Goal: Task Accomplishment & Management: Manage account settings

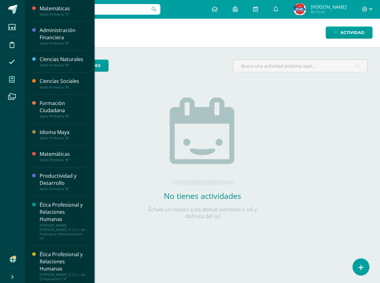
click at [16, 82] on span at bounding box center [12, 79] width 14 height 14
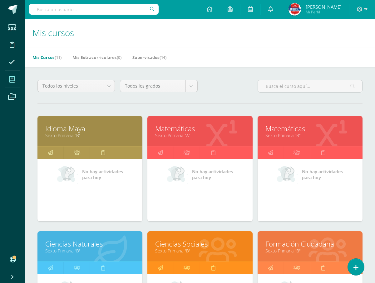
click at [191, 137] on link "Sexto Primaria "A"" at bounding box center [199, 136] width 89 height 6
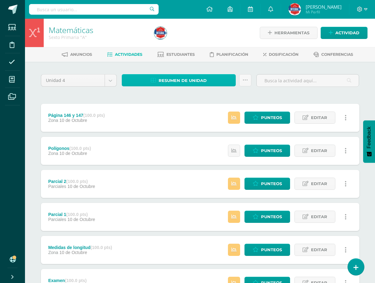
click at [177, 84] on span "Resumen de unidad" at bounding box center [183, 81] width 48 height 12
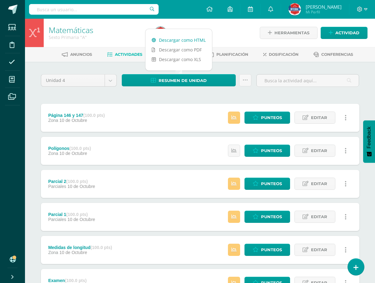
click at [184, 42] on link "Descargar como HTML" at bounding box center [178, 40] width 66 height 10
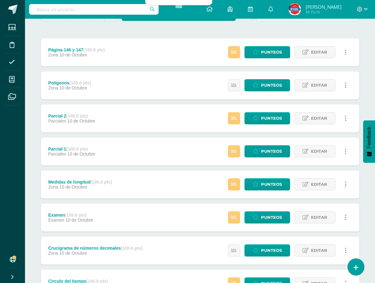
scroll to position [122, 0]
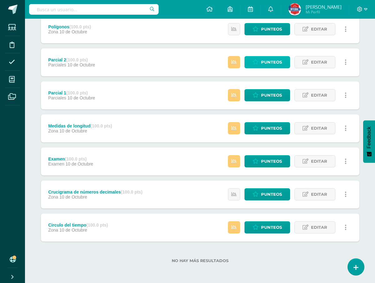
click at [278, 62] on span "Punteos" at bounding box center [271, 62] width 21 height 12
click at [278, 61] on span "Punteos" at bounding box center [271, 62] width 21 height 12
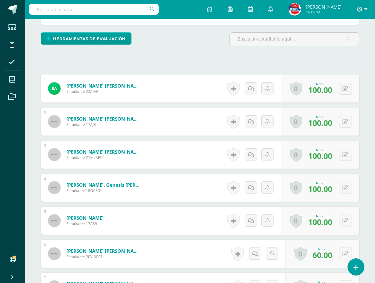
scroll to position [205, 0]
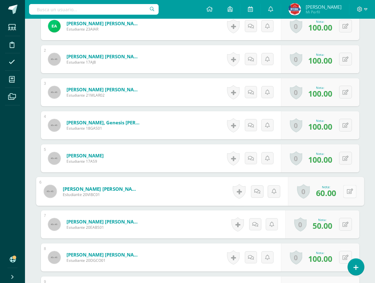
click at [345, 187] on button at bounding box center [349, 191] width 13 height 13
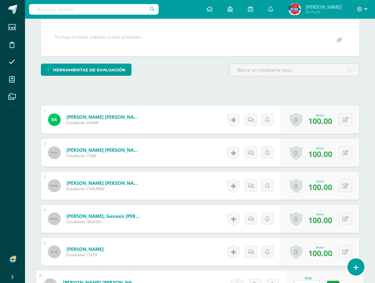
scroll to position [0, 0]
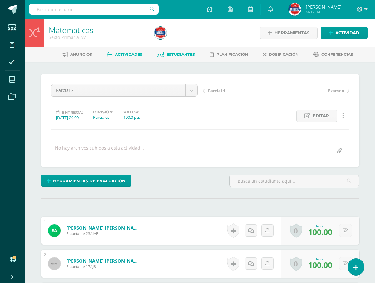
click at [178, 53] on span "Estudiantes" at bounding box center [180, 54] width 28 height 5
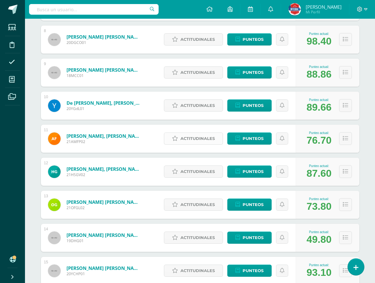
scroll to position [342, 0]
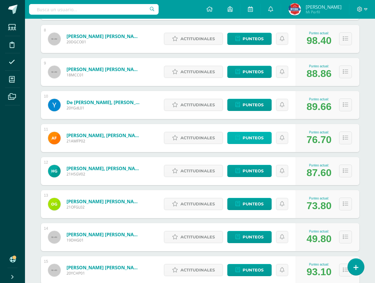
click at [248, 140] on span "Punteos" at bounding box center [253, 138] width 21 height 12
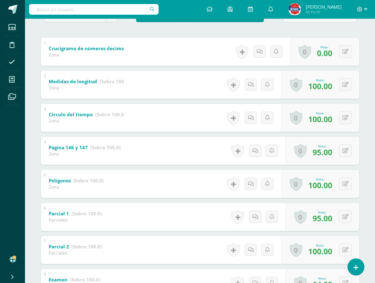
scroll to position [125, 0]
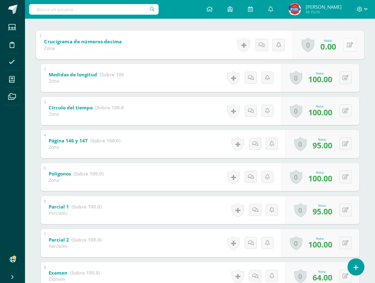
click at [344, 47] on button at bounding box center [349, 44] width 13 height 13
type input "70"
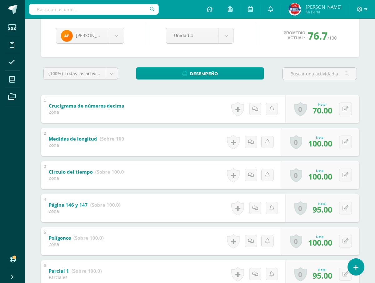
scroll to position [17, 0]
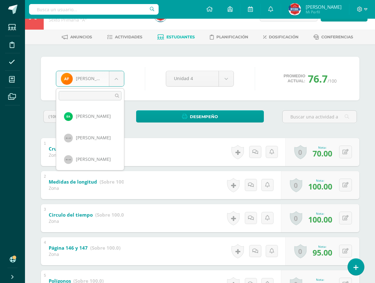
click at [119, 80] on body "Estudiantes Disciplina Asistencia Mis cursos Archivos Soporte Ayuda Reportar un…" at bounding box center [187, 211] width 375 height 457
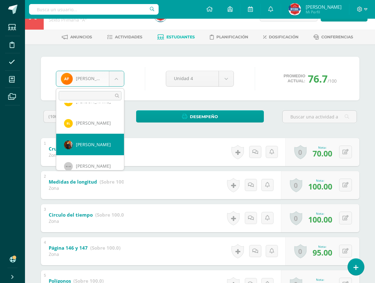
select select "860"
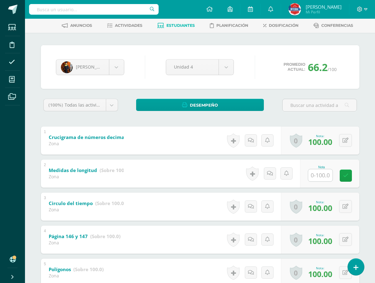
scroll to position [94, 0]
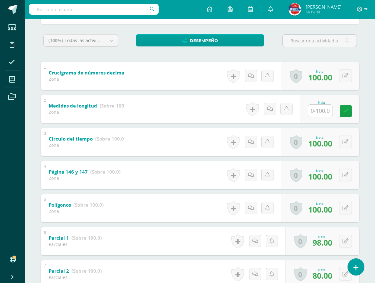
click at [328, 109] on input "text" at bounding box center [320, 111] width 24 height 12
type input "8"
type input "100"
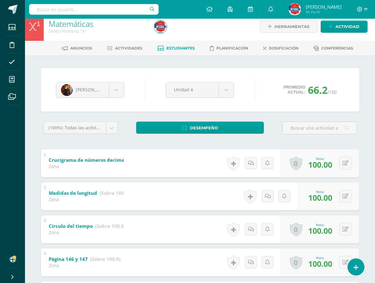
scroll to position [0, 0]
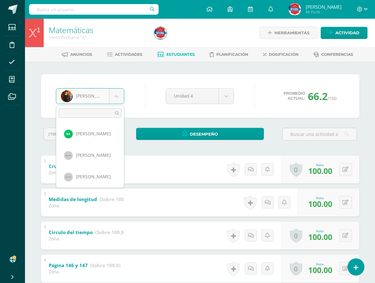
click at [114, 96] on body "Estudiantes Disciplina Asistencia Mis cursos Archivos Soporte Ayuda Reportar un…" at bounding box center [187, 228] width 375 height 457
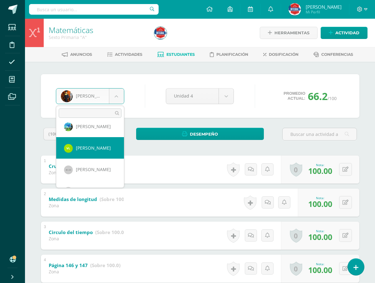
select select "2338"
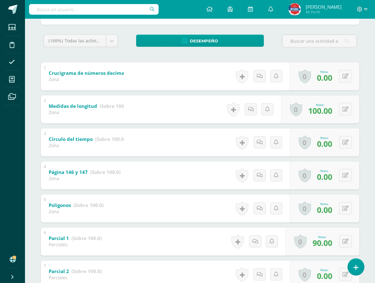
scroll to position [94, 0]
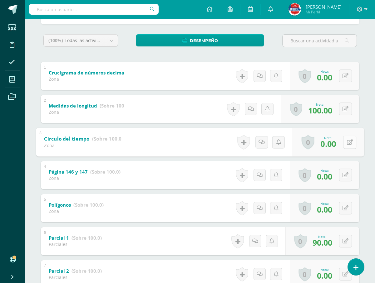
click at [345, 143] on button at bounding box center [349, 142] width 13 height 13
type input "30"
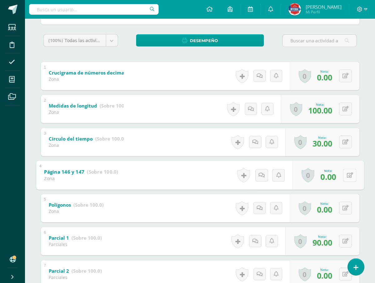
click at [343, 173] on button at bounding box center [349, 175] width 13 height 13
type input "30"
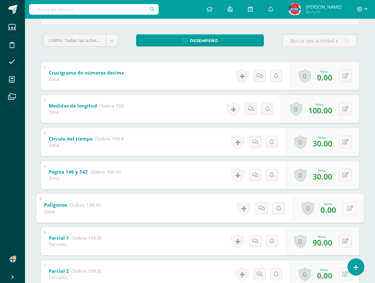
click at [348, 211] on button at bounding box center [349, 208] width 13 height 13
type input "30"
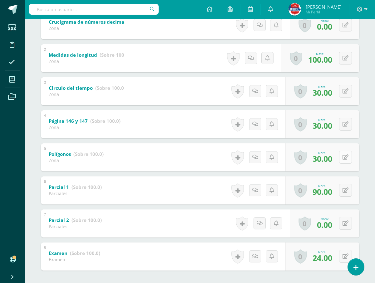
scroll to position [156, 0]
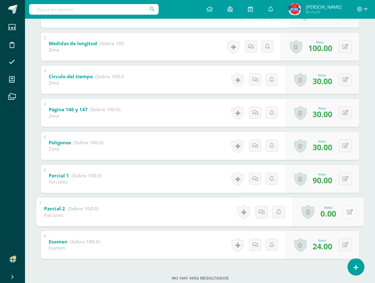
click at [348, 213] on button at bounding box center [349, 212] width 13 height 13
type input "30"
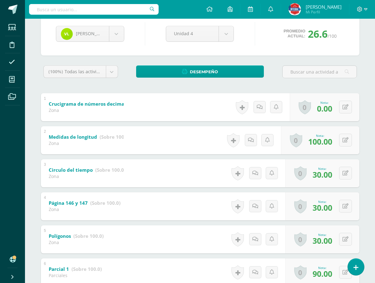
scroll to position [0, 0]
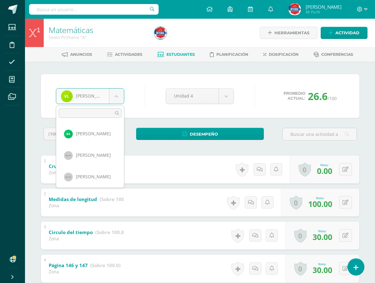
click at [122, 100] on body "Estudiantes Disciplina Asistencia Mis cursos Archivos Soporte Ayuda Reportar un…" at bounding box center [187, 228] width 375 height 457
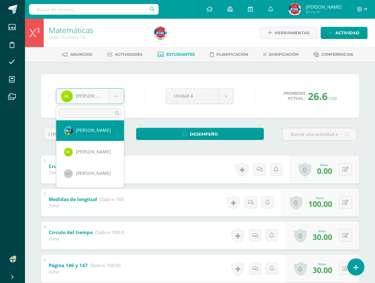
scroll to position [471, 0]
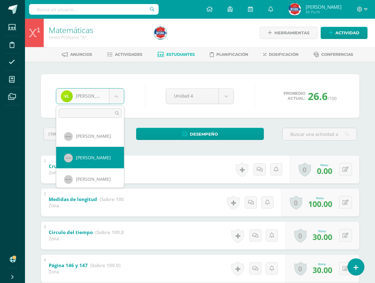
select select "880"
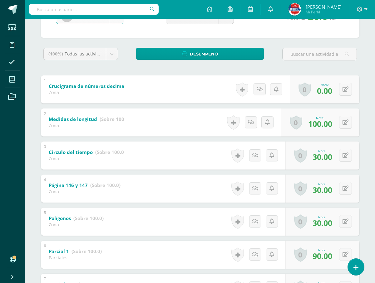
scroll to position [94, 0]
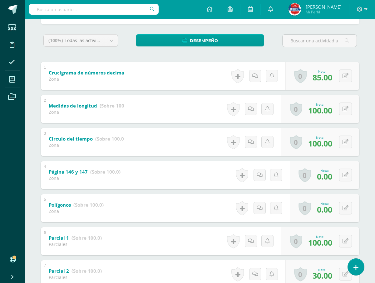
scroll to position [125, 0]
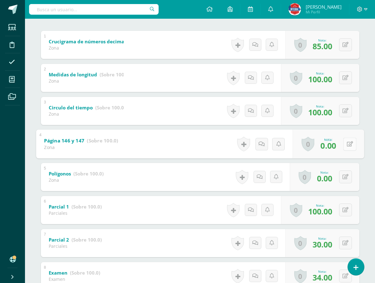
click at [349, 145] on button at bounding box center [349, 144] width 13 height 13
type input "70"
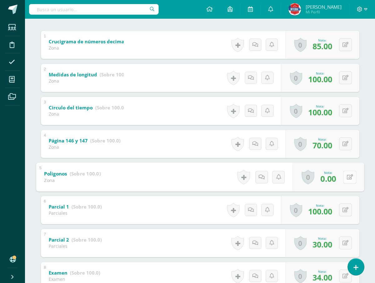
click at [344, 180] on button at bounding box center [349, 177] width 13 height 13
type input "60"
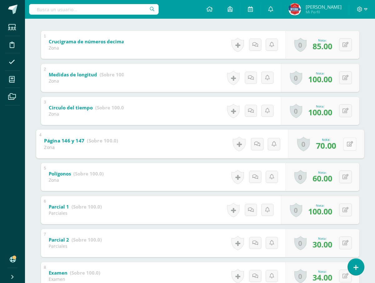
click at [348, 145] on button at bounding box center [349, 144] width 13 height 13
type input "60"
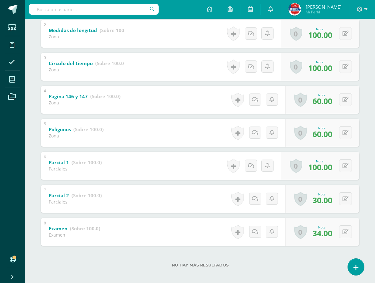
scroll to position [174, 0]
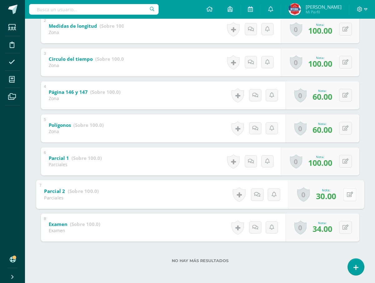
click at [347, 198] on button at bounding box center [349, 194] width 13 height 13
type input "60"
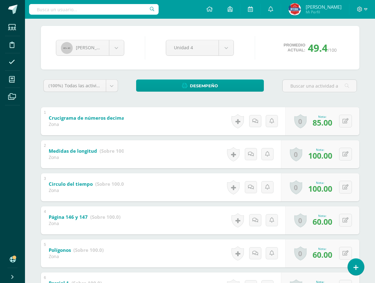
scroll to position [17, 0]
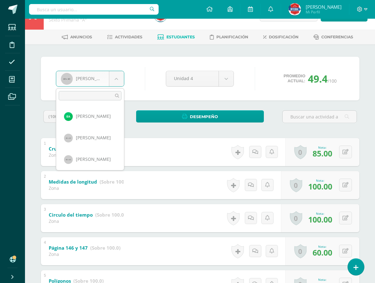
click at [113, 78] on body "Estudiantes Disciplina Asistencia Mis cursos Archivos Soporte Ayuda Reportar un…" at bounding box center [187, 211] width 375 height 457
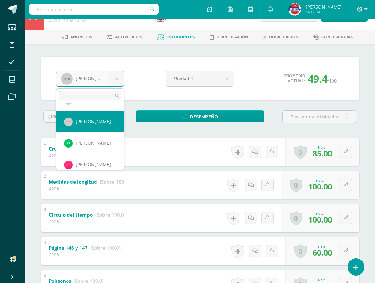
select select "1671"
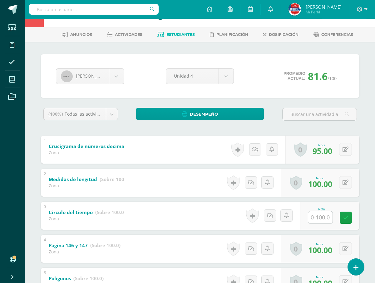
scroll to position [62, 0]
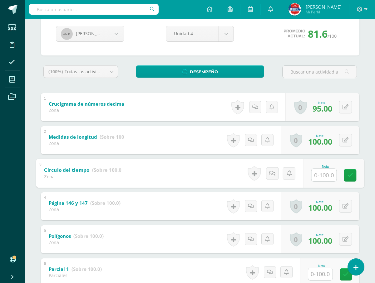
click at [321, 174] on input "text" at bounding box center [323, 175] width 25 height 12
type input "100"
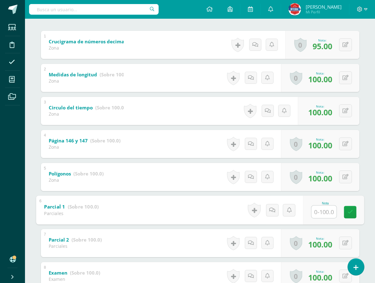
click at [321, 208] on input "text" at bounding box center [323, 212] width 25 height 12
type input "100"
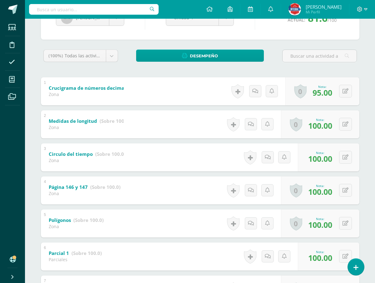
scroll to position [31, 0]
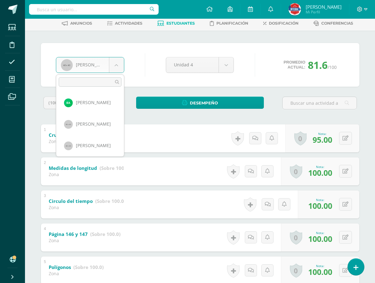
click at [121, 69] on body "Estudiantes Disciplina Asistencia Mis cursos Archivos Soporte Ayuda Reportar un…" at bounding box center [187, 197] width 375 height 457
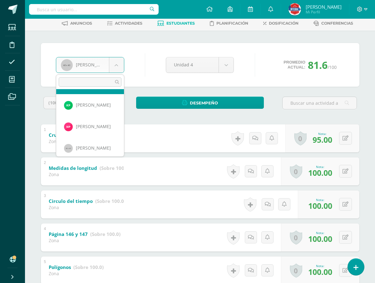
scroll to position [538, 0]
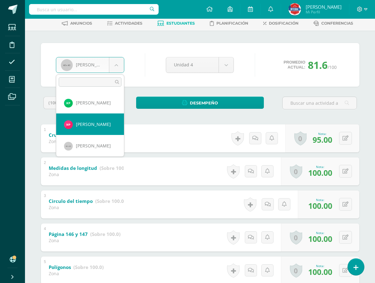
select select "2584"
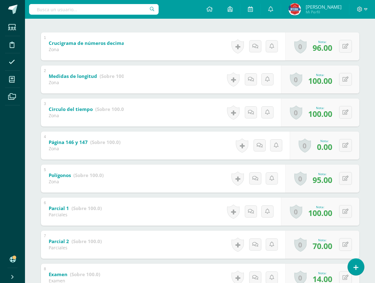
scroll to position [125, 0]
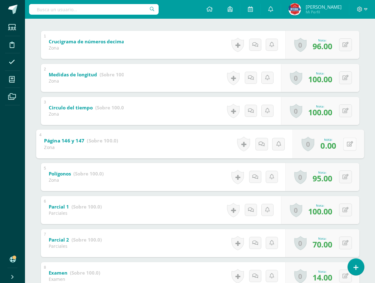
click at [344, 144] on button at bounding box center [349, 144] width 13 height 13
click at [346, 147] on button at bounding box center [345, 144] width 13 height 13
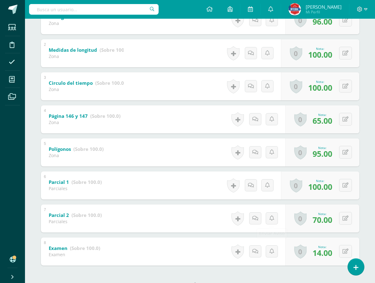
scroll to position [174, 0]
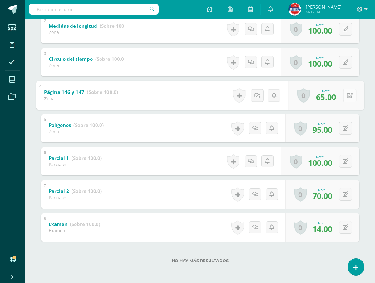
click at [345, 99] on button at bounding box center [349, 95] width 13 height 13
type input "70"
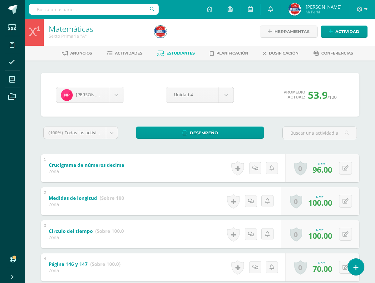
scroll to position [0, 0]
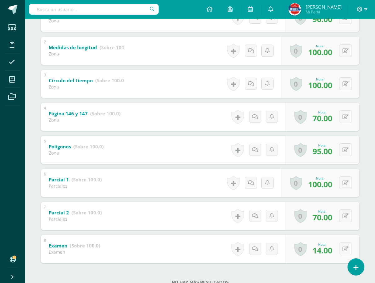
scroll to position [156, 0]
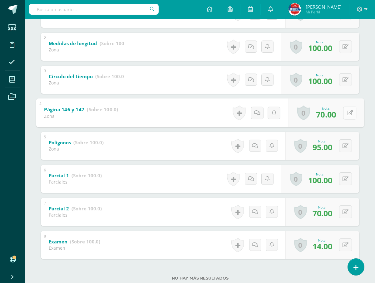
click at [346, 115] on button at bounding box center [349, 112] width 13 height 13
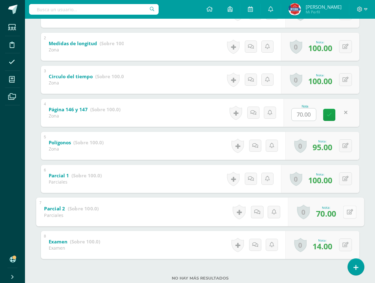
click at [344, 215] on button at bounding box center [349, 212] width 13 height 13
type input "80"
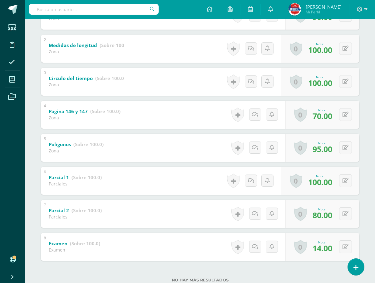
scroll to position [62, 0]
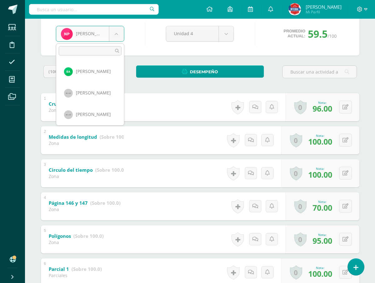
click at [117, 38] on body "Estudiantes Disciplina Asistencia Mis cursos Archivos Soporte Ayuda Reportar un…" at bounding box center [187, 166] width 375 height 457
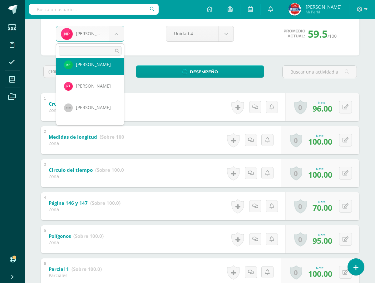
scroll to position [605, 0]
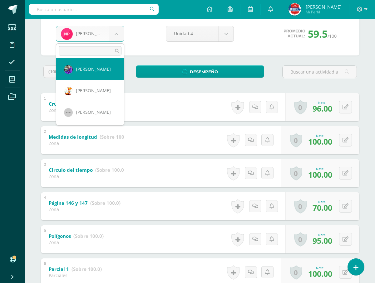
select select "863"
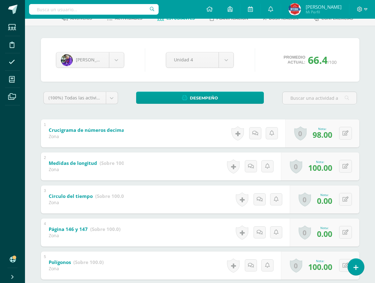
scroll to position [125, 0]
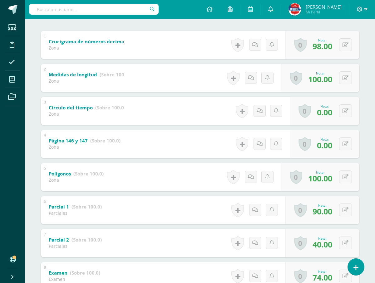
click at [344, 118] on div "0 [GEOGRAPHIC_DATA] Logros obtenidos Aún no hay logros agregados Nota: 0.00" at bounding box center [325, 111] width 70 height 28
click at [344, 116] on button at bounding box center [349, 111] width 13 height 13
type input "60"
click at [346, 145] on button at bounding box center [349, 144] width 13 height 13
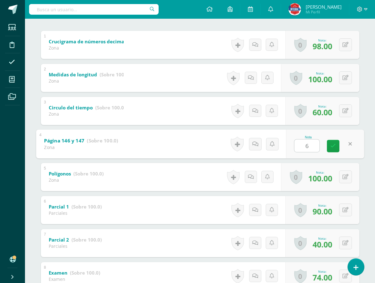
type input "60"
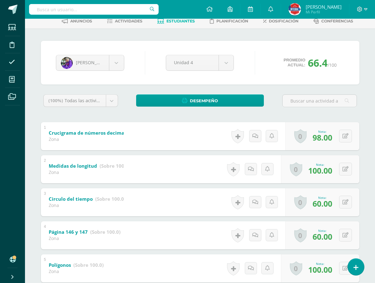
scroll to position [0, 0]
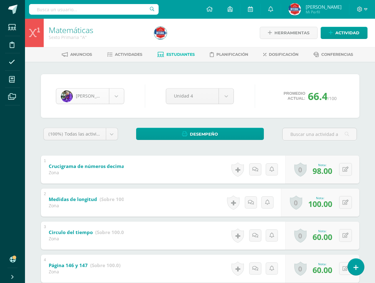
click at [114, 98] on body "Estudiantes Disciplina Asistencia Mis cursos Archivos Soporte Ayuda Reportar un…" at bounding box center [187, 228] width 375 height 457
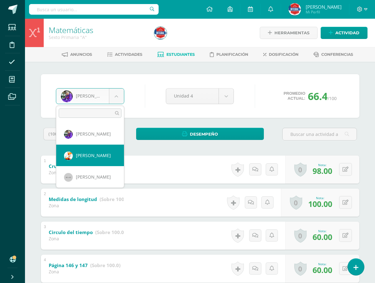
scroll to position [605, 0]
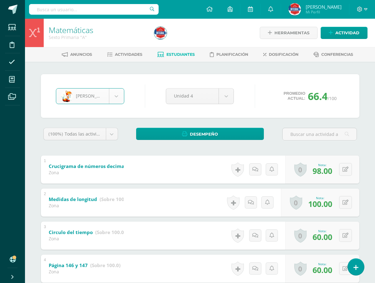
select select "1673"
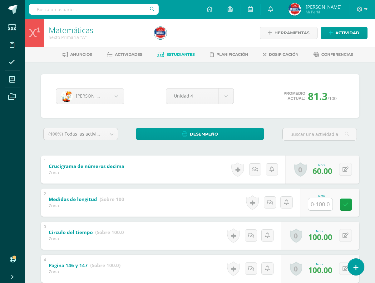
click at [322, 203] on input "text" at bounding box center [320, 204] width 24 height 12
type input "100"
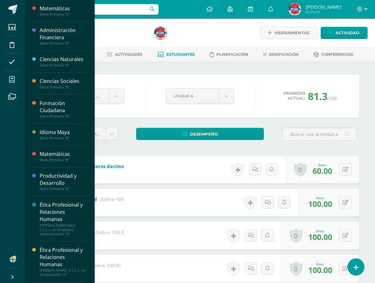
click at [13, 80] on icon at bounding box center [12, 79] width 6 height 6
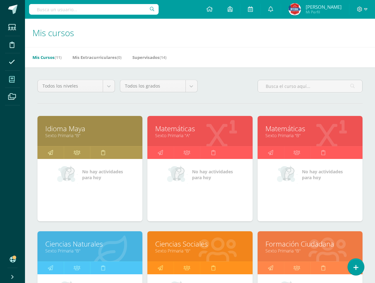
click at [312, 135] on link "Sexto Primaria "B"" at bounding box center [309, 136] width 89 height 6
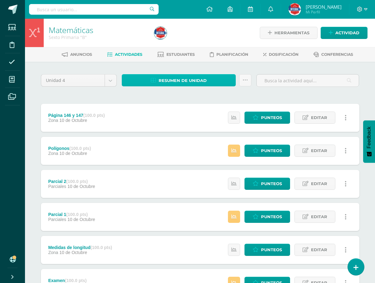
click at [181, 80] on span "Resumen de unidad" at bounding box center [183, 81] width 48 height 12
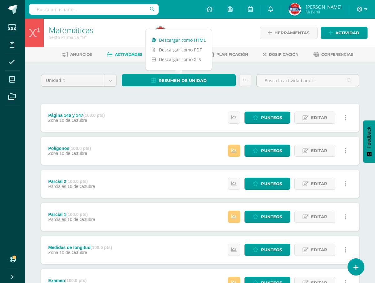
click at [188, 40] on link "Descargar como HTML" at bounding box center [178, 40] width 66 height 10
click at [111, 37] on div "Sexto Primaria "B"" at bounding box center [98, 37] width 98 height 6
click at [178, 54] on span "Estudiantes" at bounding box center [180, 54] width 28 height 5
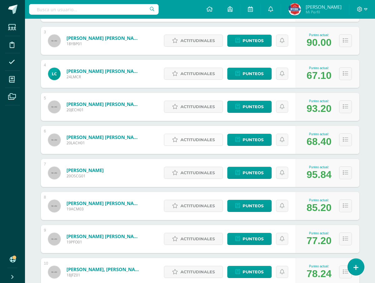
scroll to position [186, 0]
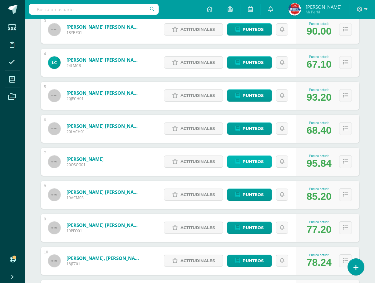
click at [258, 165] on span "Punteos" at bounding box center [253, 162] width 21 height 12
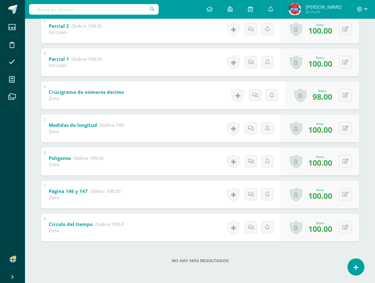
scroll to position [80, 0]
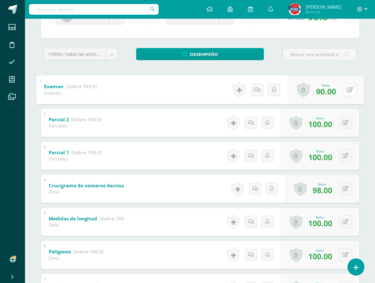
click at [345, 91] on button at bounding box center [349, 89] width 13 height 13
type input "95"
click at [338, 94] on link at bounding box center [333, 92] width 12 height 12
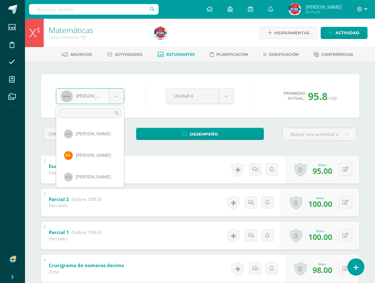
click at [116, 99] on body "Estudiantes Disciplina Asistencia Mis cursos Archivos Soporte Ayuda Reportar un…" at bounding box center [187, 228] width 375 height 457
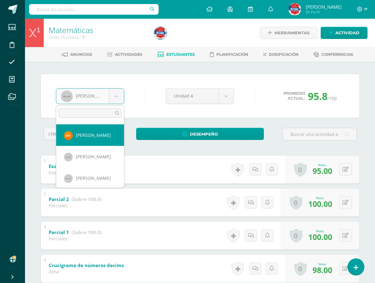
scroll to position [225, 0]
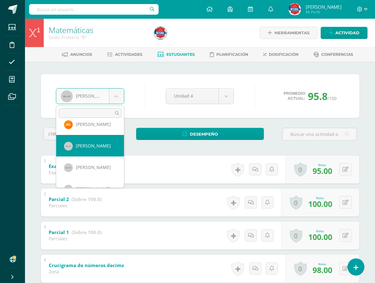
select select "876"
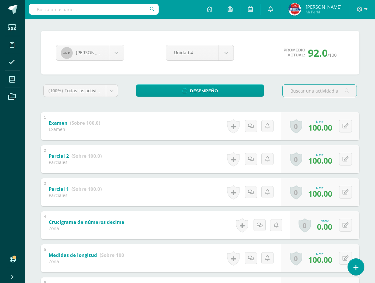
scroll to position [156, 0]
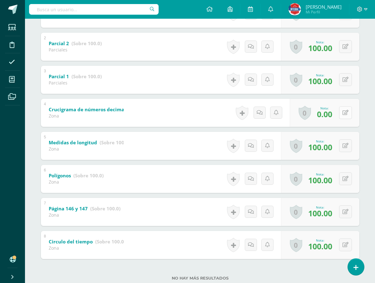
click at [342, 113] on div "0 [GEOGRAPHIC_DATA] Logros obtenidos Aún no hay logros agregados Nota: 0.00" at bounding box center [325, 113] width 70 height 28
click at [353, 112] on button at bounding box center [349, 112] width 13 height 13
type input "100"
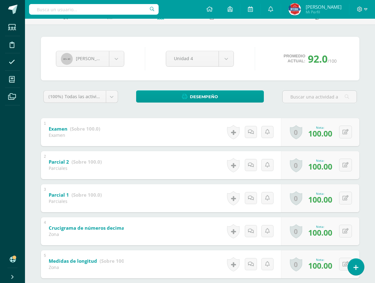
scroll to position [31, 0]
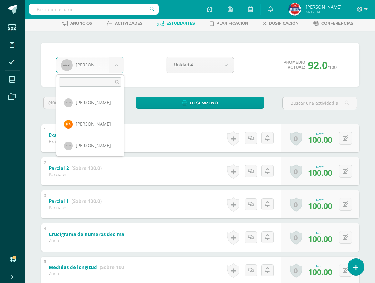
click at [120, 65] on body "Estudiantes Disciplina Asistencia Mis cursos Archivos Soporte Ayuda Reportar un…" at bounding box center [187, 197] width 375 height 457
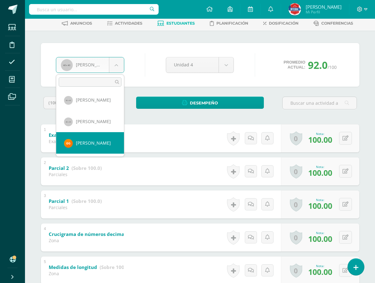
select select "1889"
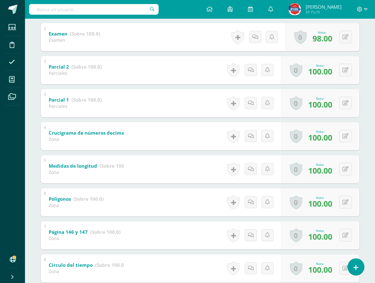
scroll to position [80, 0]
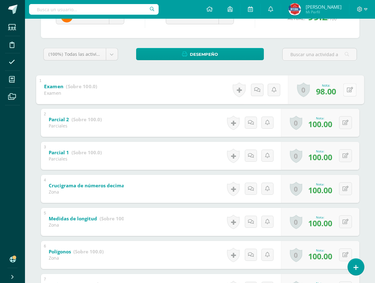
click at [347, 95] on button at bounding box center [349, 89] width 13 height 13
type input "100"
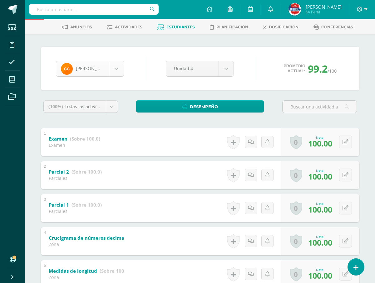
scroll to position [0, 0]
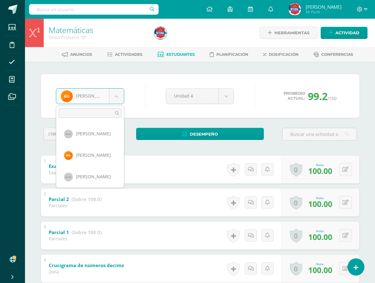
click at [118, 99] on body "Estudiantes Disciplina Asistencia Mis cursos Archivos Soporte Ayuda Reportar un…" at bounding box center [187, 228] width 375 height 457
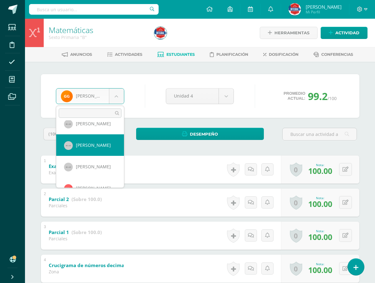
select select "877"
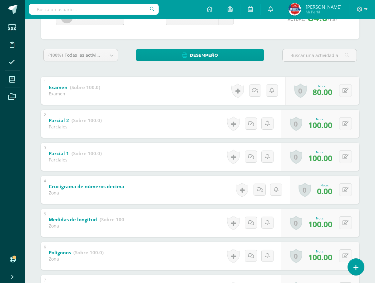
scroll to position [80, 0]
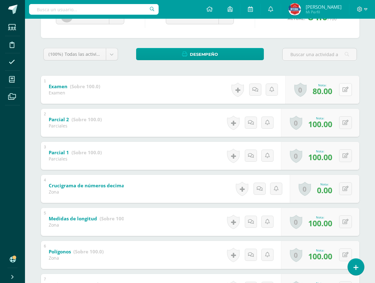
click at [348, 89] on button at bounding box center [345, 89] width 13 height 13
type input "100"
click at [334, 89] on icon at bounding box center [333, 91] width 6 height 5
click at [348, 190] on button at bounding box center [349, 189] width 13 height 13
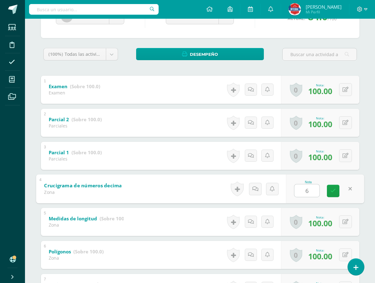
type input "60"
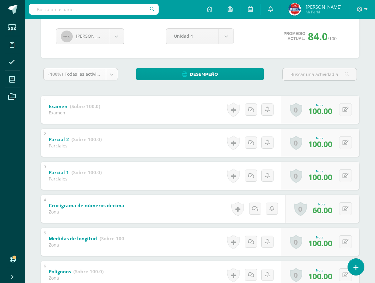
scroll to position [49, 0]
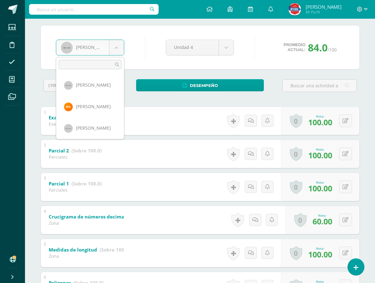
click at [111, 49] on body "Estudiantes Disciplina Asistencia Mis cursos Archivos Soporte Ayuda Reportar un…" at bounding box center [187, 179] width 375 height 457
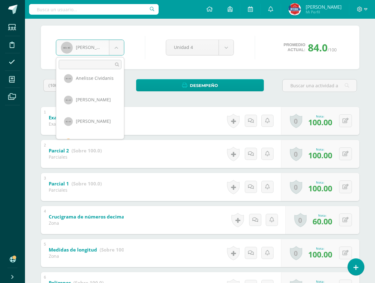
scroll to position [121, 0]
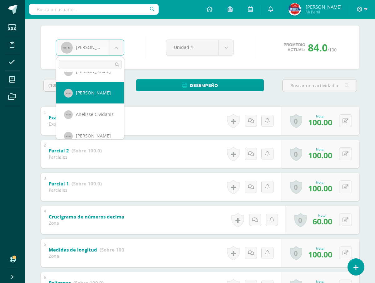
select select "1677"
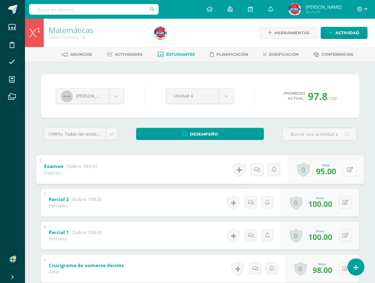
click at [346, 171] on button at bounding box center [349, 169] width 13 height 13
type input "100"
click at [113, 96] on body "Estudiantes Disciplina Asistencia Mis cursos Archivos Soporte Ayuda Reportar un…" at bounding box center [187, 228] width 375 height 457
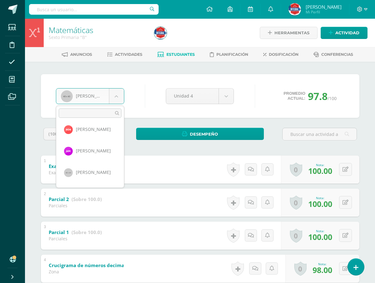
scroll to position [317, 0]
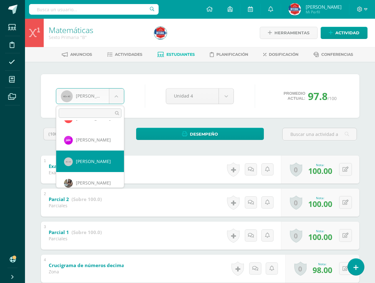
select select "1681"
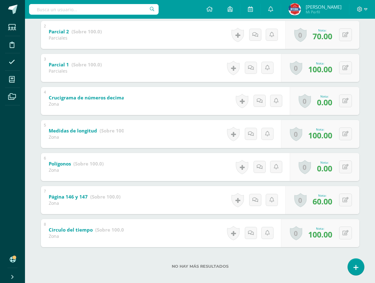
scroll to position [174, 0]
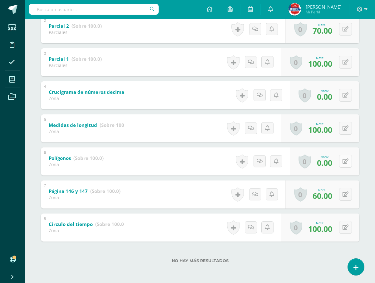
click at [346, 165] on button at bounding box center [345, 161] width 13 height 13
type input "60."
click at [348, 93] on icon at bounding box center [345, 95] width 6 height 5
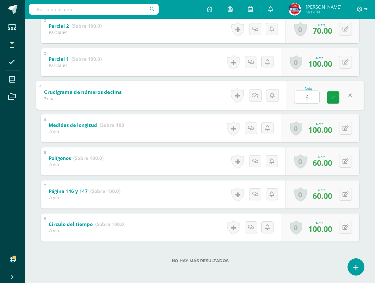
type input "60"
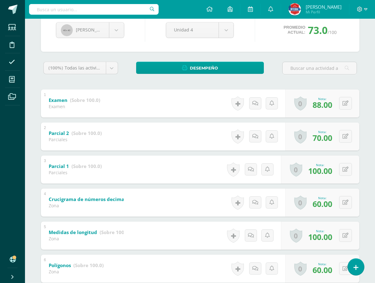
scroll to position [49, 0]
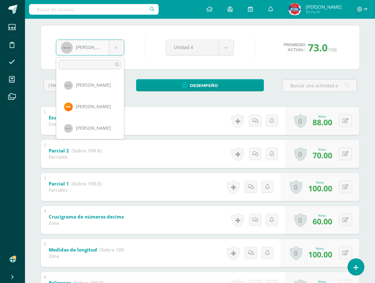
click at [118, 49] on body "Estudiantes Disciplina Asistencia Mis cursos Archivos Soporte Ayuda Reportar un…" at bounding box center [187, 179] width 375 height 457
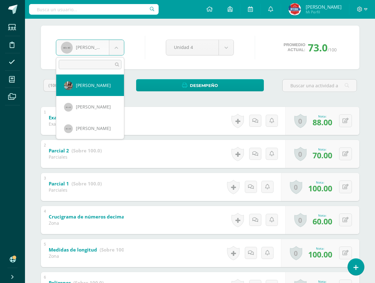
select select "893"
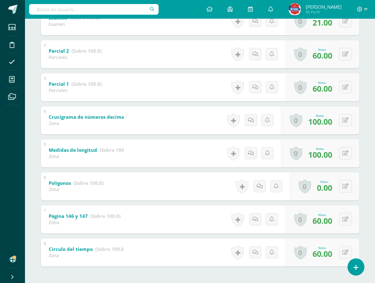
scroll to position [174, 0]
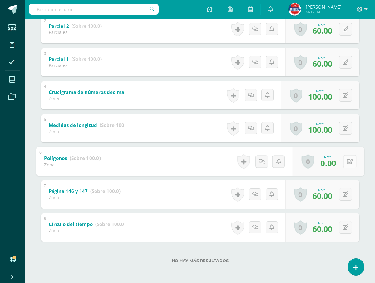
click at [345, 161] on button at bounding box center [349, 161] width 13 height 13
type input "60"
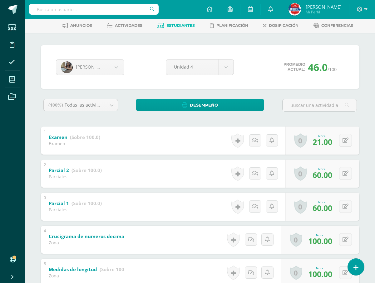
scroll to position [17, 0]
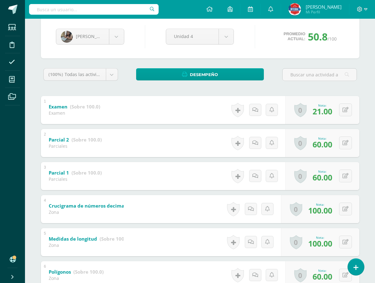
scroll to position [62, 0]
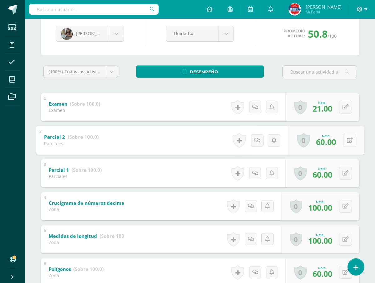
click at [347, 139] on icon at bounding box center [349, 140] width 6 height 5
type input "100"
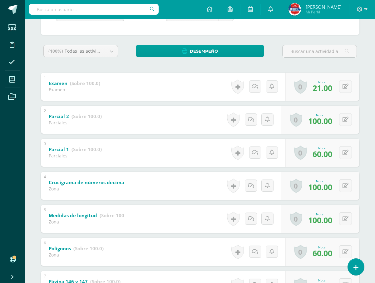
scroll to position [174, 0]
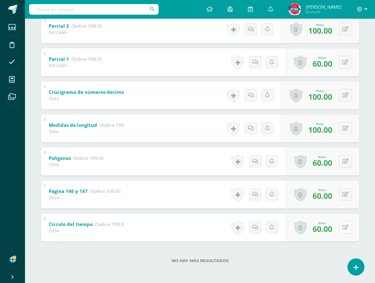
click at [346, 230] on button at bounding box center [345, 227] width 13 height 13
type input "80"
click at [345, 193] on button at bounding box center [349, 194] width 13 height 13
type input "80"
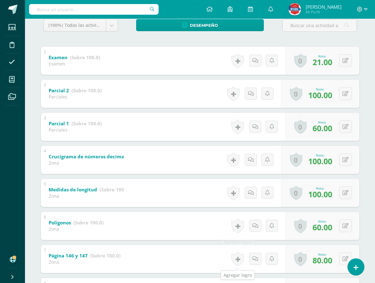
scroll to position [80, 0]
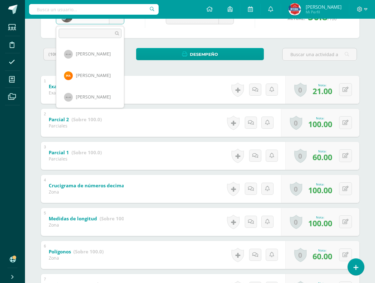
click at [116, 22] on body "Estudiantes Disciplina Asistencia Mis cursos Archivos Soporte Ayuda Reportar un…" at bounding box center [187, 148] width 375 height 457
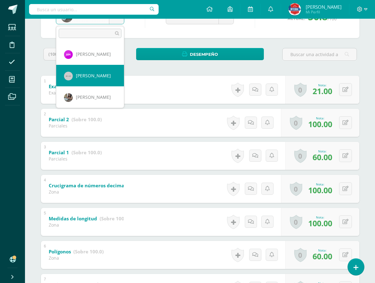
scroll to position [354, 0]
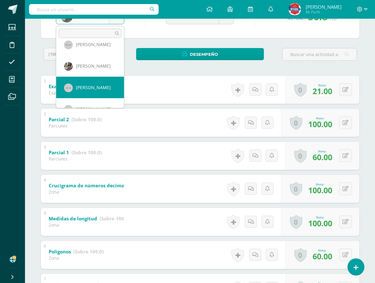
select select "881"
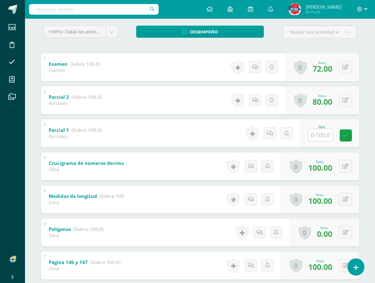
scroll to position [125, 0]
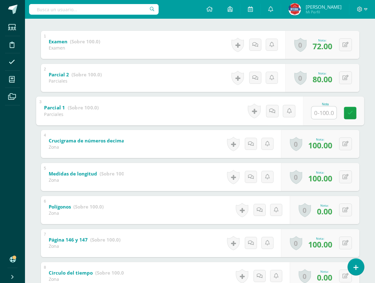
click at [327, 113] on input "text" at bounding box center [323, 112] width 25 height 12
type input "60"
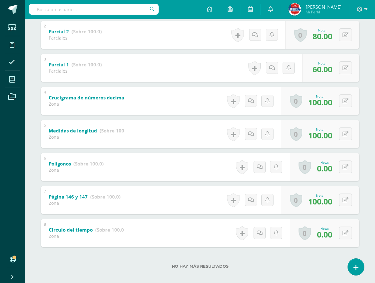
scroll to position [174, 0]
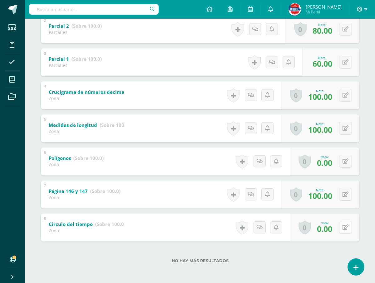
click at [349, 227] on button at bounding box center [345, 227] width 13 height 13
click at [349, 227] on link at bounding box center [350, 228] width 12 height 12
click at [348, 227] on icon at bounding box center [349, 227] width 6 height 5
type input "60"
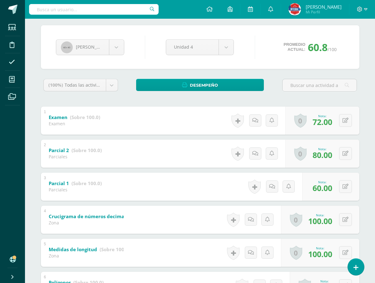
scroll to position [49, 0]
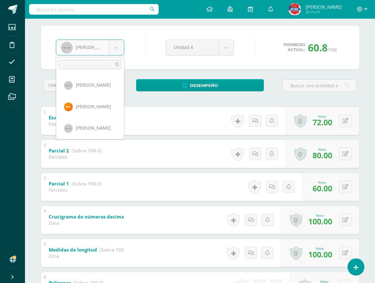
click at [115, 49] on body "Estudiantes Disciplina Asistencia Mis cursos Archivos Soporte Ayuda Reportar un…" at bounding box center [187, 179] width 375 height 457
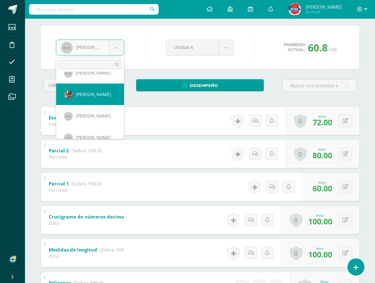
scroll to position [388, 0]
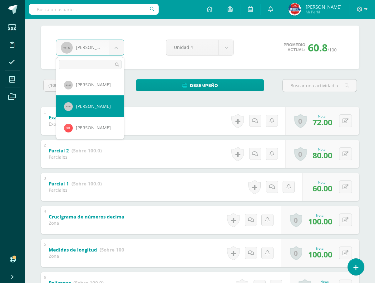
select select "896"
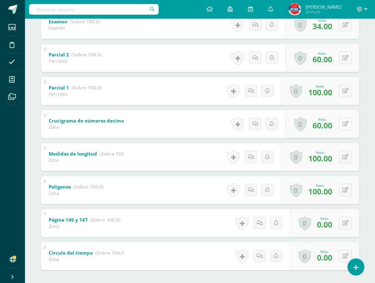
scroll to position [156, 0]
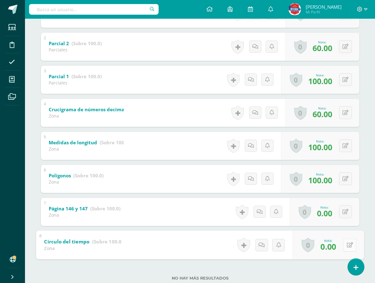
click at [344, 245] on button at bounding box center [349, 245] width 13 height 13
type input "80"
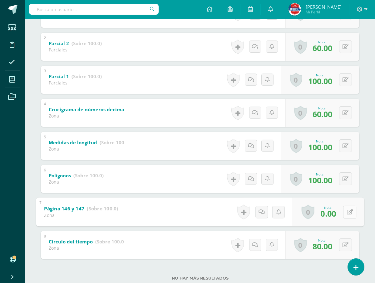
click at [346, 213] on button at bounding box center [349, 212] width 13 height 13
click at [331, 213] on icon at bounding box center [333, 214] width 6 height 5
type input "60"
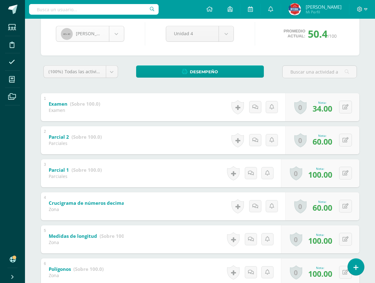
scroll to position [366, 0]
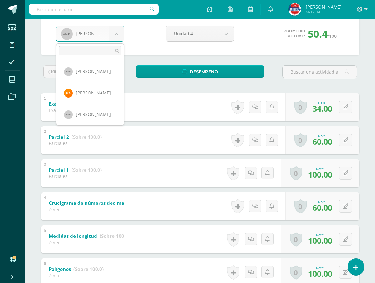
click at [118, 30] on body "Estudiantes Disciplina Asistencia Mis cursos Archivos Soporte Ayuda Reportar un…" at bounding box center [187, 166] width 375 height 457
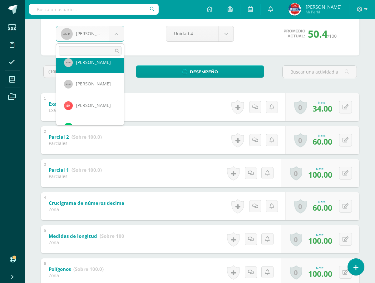
scroll to position [397, 0]
select select "2337"
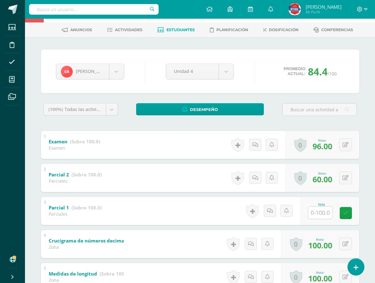
scroll to position [62, 0]
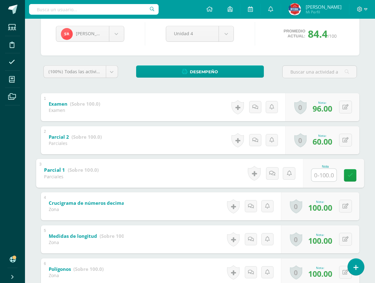
click at [322, 169] on input "text" at bounding box center [323, 175] width 25 height 12
type input "60"
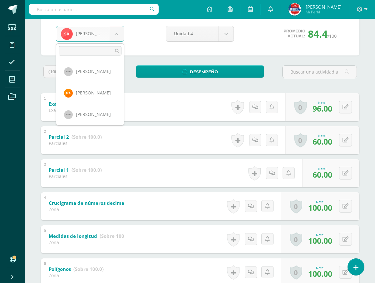
click at [115, 33] on body "Estudiantes Disciplina Asistencia Mis cursos Archivos Soporte Ayuda Reportar un…" at bounding box center [187, 166] width 375 height 457
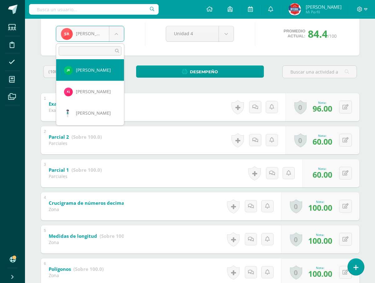
scroll to position [481, 0]
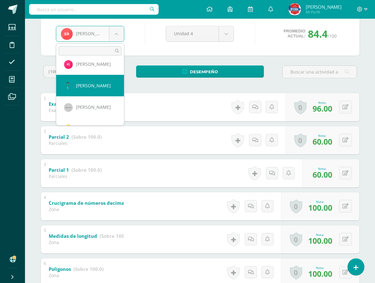
select select "2585"
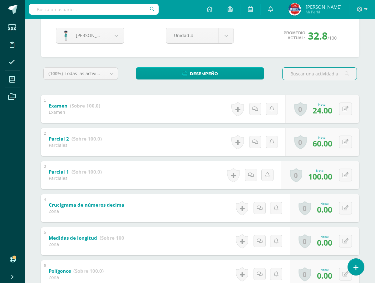
scroll to position [94, 0]
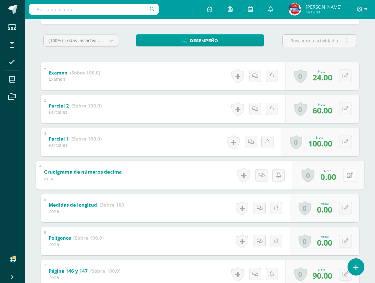
click at [343, 178] on div "0 [GEOGRAPHIC_DATA] Logros obtenidos Aún no hay logros agregados Nota: 0.00" at bounding box center [327, 175] width 71 height 29
click at [348, 177] on icon at bounding box center [349, 175] width 6 height 5
type input "60"
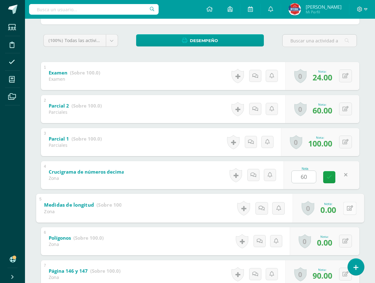
click at [341, 208] on div "0 Logros Logros obtenidos Aún no hay logros agregados Nota: 0.00" at bounding box center [327, 208] width 71 height 29
click at [350, 207] on icon at bounding box center [349, 208] width 6 height 5
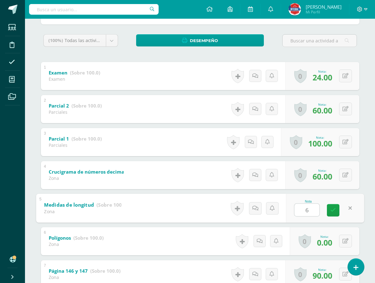
type input "60"
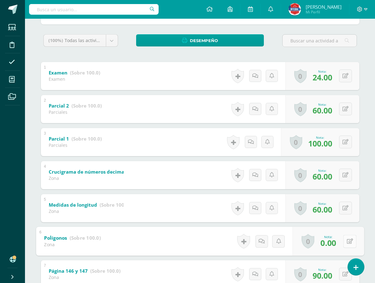
click at [344, 247] on button at bounding box center [349, 241] width 13 height 13
type input "60"
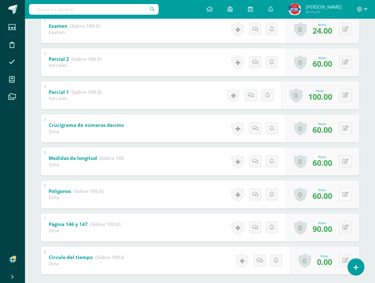
scroll to position [174, 0]
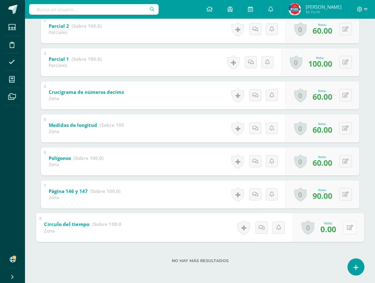
click at [345, 228] on button at bounding box center [349, 227] width 13 height 13
type input "60"
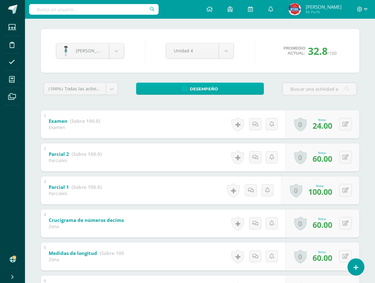
scroll to position [0, 0]
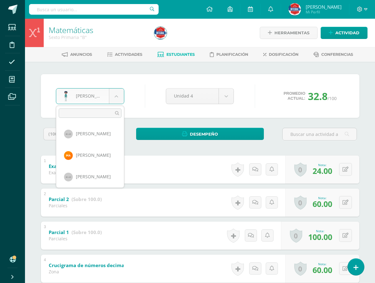
click at [114, 104] on body "Estudiantes Disciplina Asistencia Mis cursos Archivos Soporte Ayuda Reportar un…" at bounding box center [187, 228] width 375 height 457
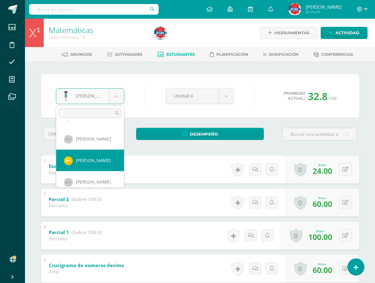
click at [93, 36] on body "Estudiantes Disciplina Asistencia Mis cursos Archivos Soporte Ayuda Reportar un…" at bounding box center [187, 228] width 375 height 457
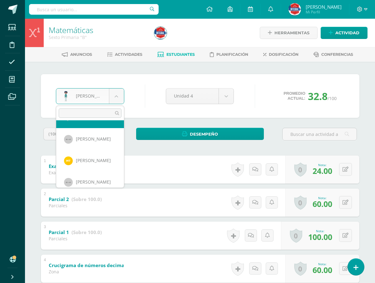
scroll to position [498, 0]
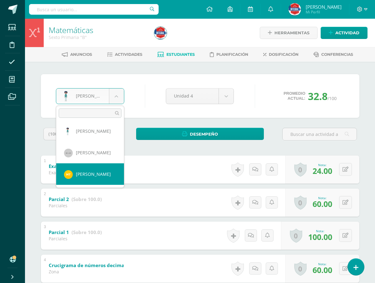
select select "2335"
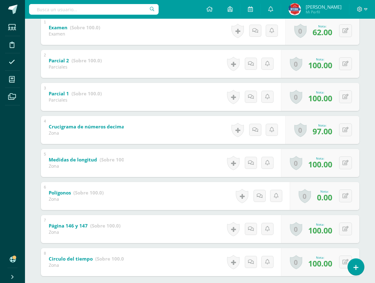
scroll to position [156, 0]
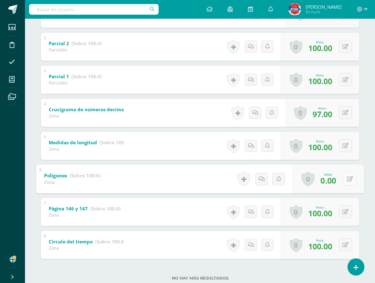
click at [342, 181] on div "0 [GEOGRAPHIC_DATA] Logros obtenidos Aún no hay logros agregados Nota: 0.00" at bounding box center [327, 178] width 71 height 29
click at [348, 179] on icon at bounding box center [349, 178] width 6 height 5
type input "60"
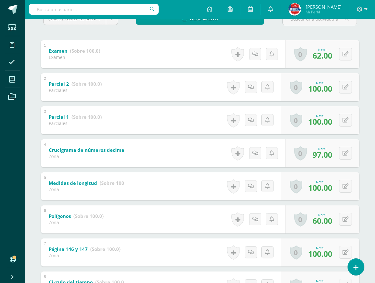
scroll to position [62, 0]
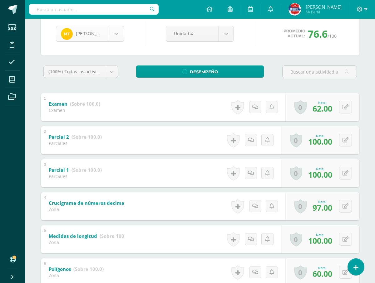
click at [116, 36] on body "Estudiantes Disciplina Asistencia Mis cursos Archivos Soporte Ayuda Reportar un…" at bounding box center [187, 166] width 375 height 457
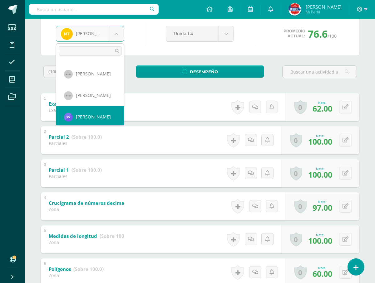
scroll to position [560, 0]
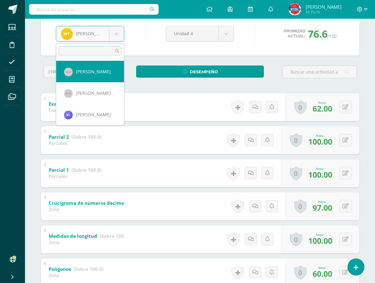
select select "883"
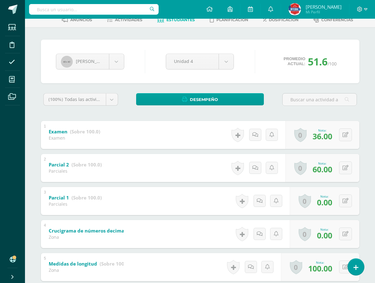
scroll to position [125, 0]
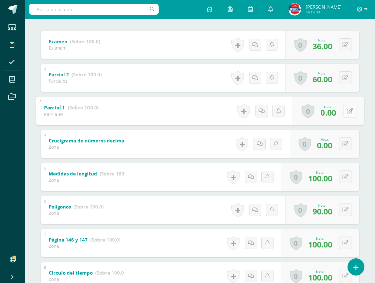
click at [346, 108] on button at bounding box center [349, 111] width 13 height 13
type input "60"
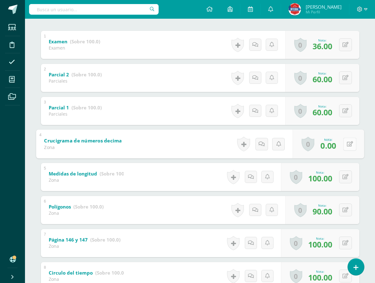
click at [345, 142] on button at bounding box center [349, 144] width 13 height 13
type input "60"
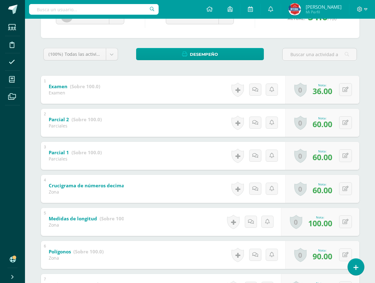
scroll to position [17, 0]
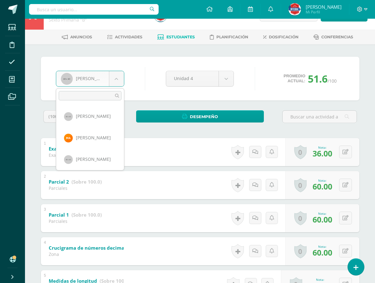
click at [118, 72] on body "Estudiantes Disciplina Asistencia Mis cursos Archivos Soporte Ayuda Reportar un…" at bounding box center [187, 211] width 375 height 457
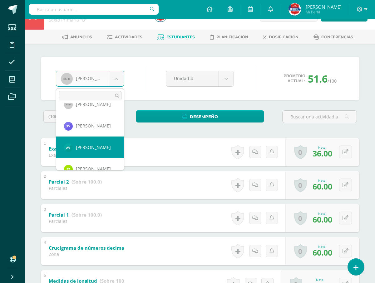
scroll to position [605, 0]
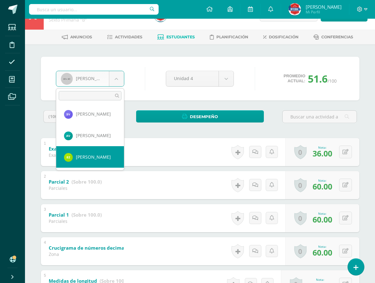
select select "2590"
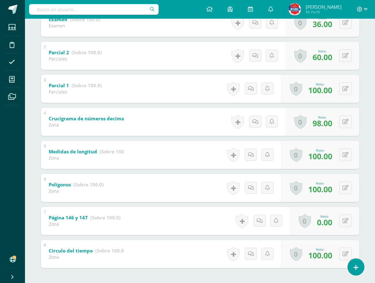
scroll to position [174, 0]
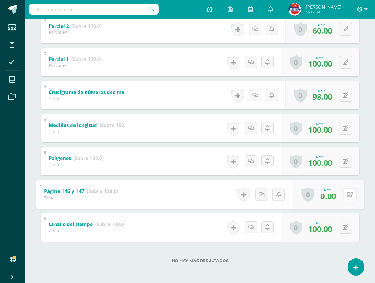
click at [343, 196] on button at bounding box center [349, 194] width 13 height 13
type input "100"
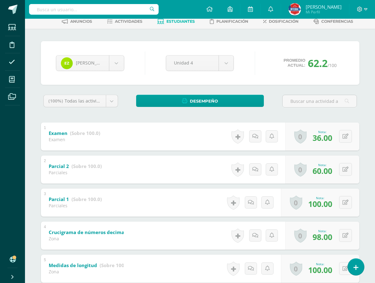
scroll to position [17, 0]
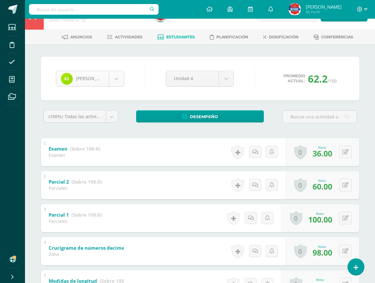
click at [116, 77] on body "Estudiantes Disciplina Asistencia Mis cursos Archivos Soporte Ayuda Reportar un…" at bounding box center [187, 211] width 375 height 457
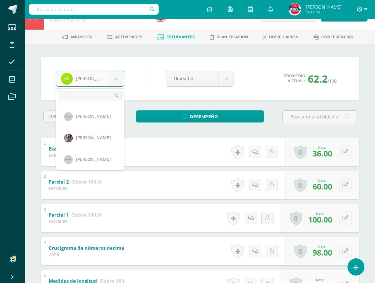
scroll to position [355, 0]
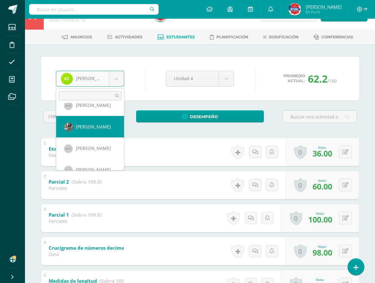
select select "893"
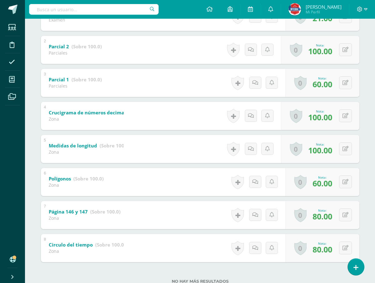
scroll to position [156, 0]
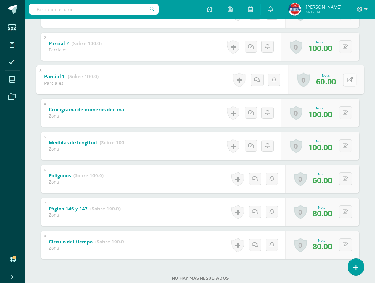
click at [344, 84] on button at bounding box center [349, 79] width 13 height 13
type input "80"
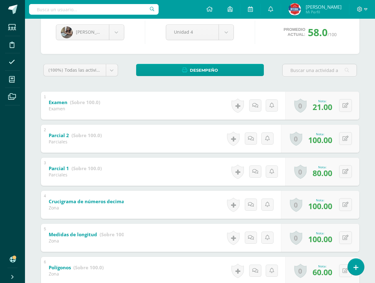
scroll to position [62, 0]
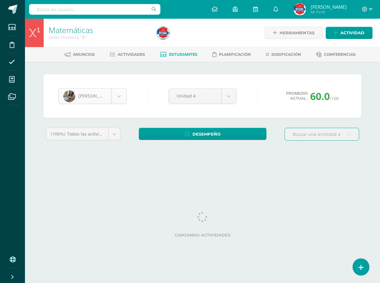
click at [122, 98] on body "Estudiantes Disciplina Asistencia Mis cursos Archivos Soporte Ayuda Reportar un…" at bounding box center [190, 84] width 380 height 168
click at [121, 98] on body "Estudiantes Disciplina Asistencia Mis cursos Archivos Soporte Ayuda Reportar un…" at bounding box center [190, 84] width 380 height 168
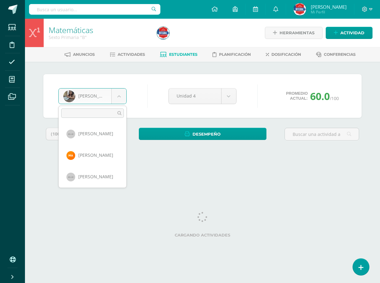
click at [121, 98] on body "Estudiantes Disciplina Asistencia Mis cursos Archivos Soporte Ayuda Reportar un…" at bounding box center [190, 84] width 380 height 168
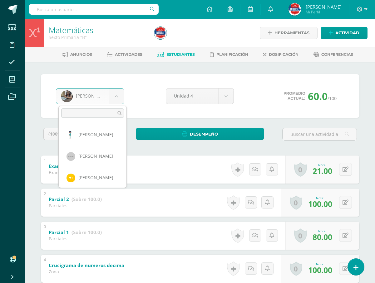
scroll to position [479, 0]
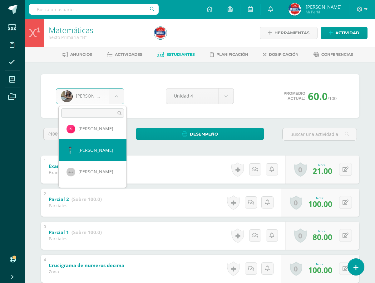
select select "2585"
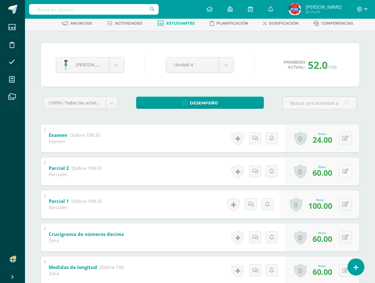
scroll to position [62, 0]
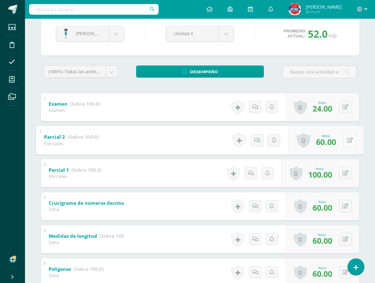
click at [348, 143] on icon at bounding box center [349, 140] width 6 height 5
type input "100"
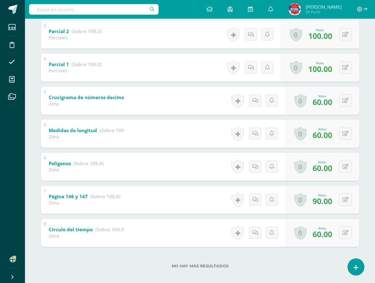
scroll to position [174, 0]
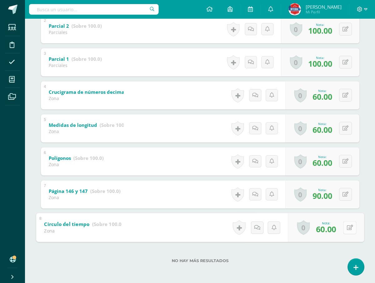
click at [343, 233] on div "0 Logros Logros obtenidos Aún no hay logros agregados Nota: 60.00" at bounding box center [326, 227] width 76 height 29
click at [351, 225] on icon at bounding box center [349, 227] width 6 height 5
type input "80"
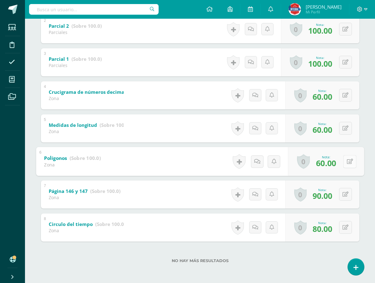
click at [343, 163] on button at bounding box center [349, 161] width 13 height 13
type input "80"
click at [345, 131] on button at bounding box center [345, 128] width 13 height 13
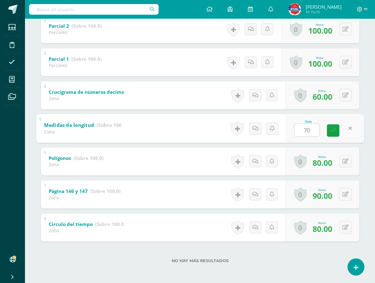
type input "70"
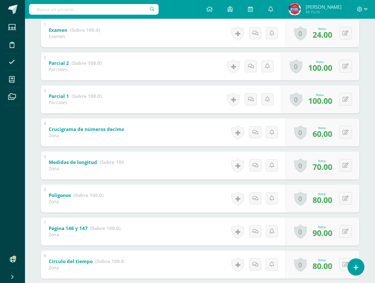
scroll to position [49, 0]
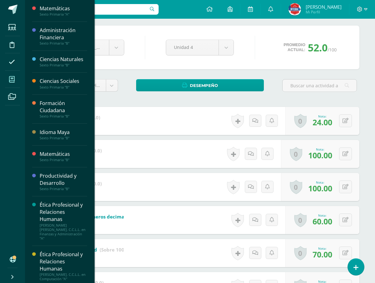
click at [9, 81] on icon at bounding box center [12, 79] width 6 height 6
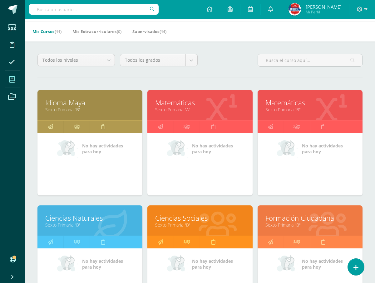
scroll to position [62, 0]
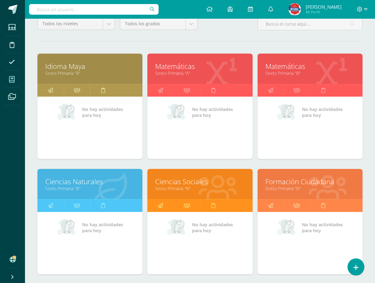
click at [101, 185] on link "Ciencias Naturales" at bounding box center [89, 182] width 89 height 10
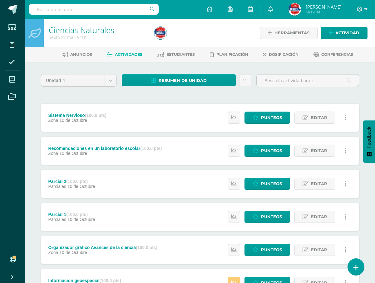
click at [188, 71] on div "Unidad 4 Unidad 1 Unidad 2 Unidad 3 Unidad 4 Resumen de unidad Descargar como H…" at bounding box center [199, 250] width 343 height 376
click at [187, 78] on span "Resumen de unidad" at bounding box center [183, 81] width 48 height 12
click at [180, 42] on link "Descargar como HTML" at bounding box center [178, 40] width 66 height 10
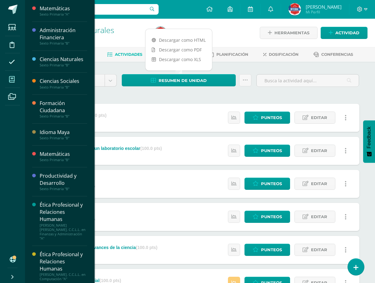
click at [12, 79] on icon at bounding box center [12, 79] width 6 height 6
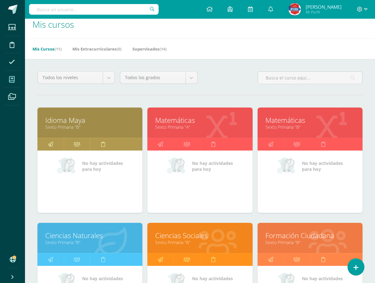
scroll to position [62, 0]
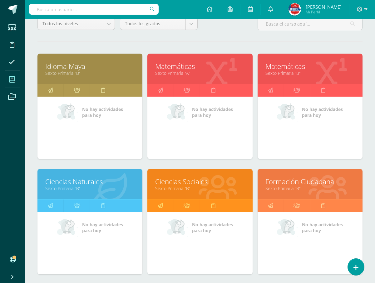
click at [174, 178] on link "Ciencias Sociales" at bounding box center [199, 182] width 89 height 10
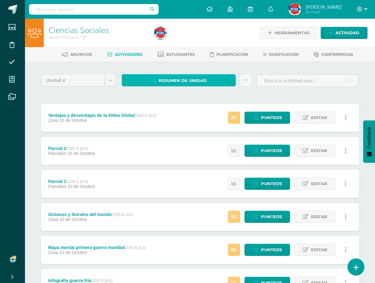
click at [174, 86] on span "Resumen de unidad" at bounding box center [183, 81] width 48 height 12
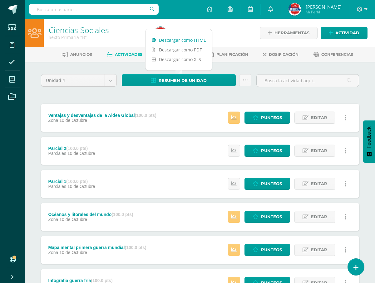
click at [187, 39] on link "Descargar como HTML" at bounding box center [178, 40] width 66 height 10
click at [191, 93] on div "Unidad 4 Unidad 1 Unidad 2 Unidad 3 Unidad 4 Resumen de unidad Subir actividade…" at bounding box center [199, 249] width 323 height 351
click at [181, 54] on span "Estudiantes" at bounding box center [180, 54] width 28 height 5
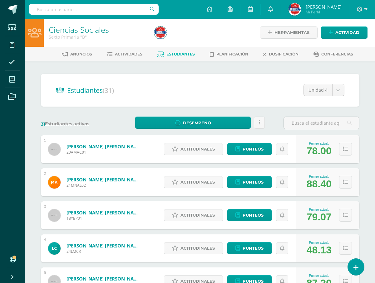
scroll to position [62, 0]
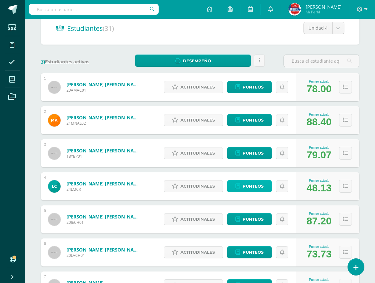
click at [253, 189] on span "Punteos" at bounding box center [253, 187] width 21 height 12
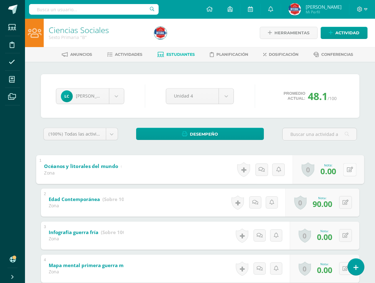
click at [347, 171] on icon at bounding box center [349, 169] width 6 height 5
type input "60"
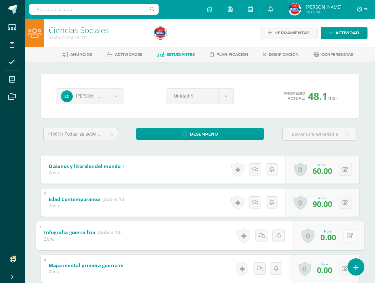
click at [342, 232] on div "0 [GEOGRAPHIC_DATA] Logros obtenidos Aún no hay logros agregados Nota: 0.00" at bounding box center [327, 235] width 71 height 29
click at [348, 238] on icon at bounding box center [349, 235] width 6 height 5
type input "60"
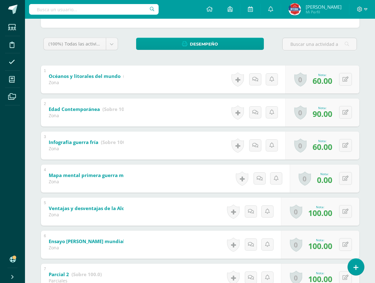
scroll to position [94, 0]
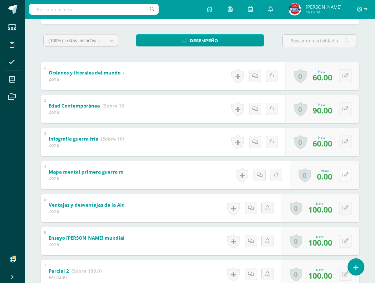
click at [348, 177] on button at bounding box center [345, 175] width 13 height 13
type input "60"
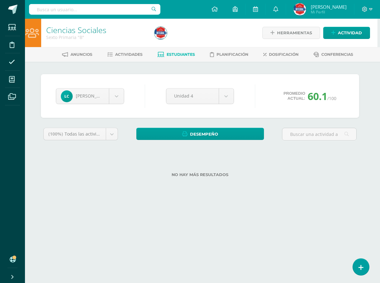
click at [120, 87] on div "[PERSON_NAME] [PERSON_NAME] [PERSON_NAME] [PERSON_NAME] [PERSON_NAME] [PERSON_N…" at bounding box center [199, 96] width 293 height 24
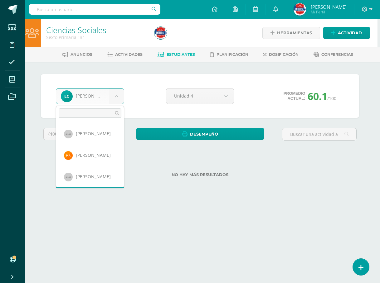
click at [120, 94] on body "Estudiantes Disciplina Asistencia Mis cursos Archivos Soporte Ayuda Reportar un…" at bounding box center [188, 98] width 380 height 197
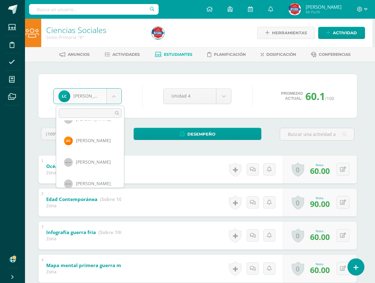
scroll to position [240, 0]
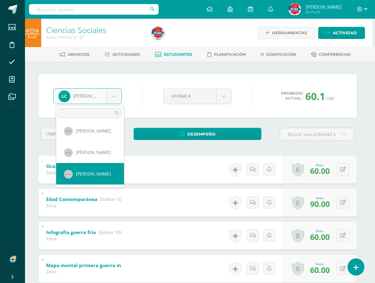
select select "1687"
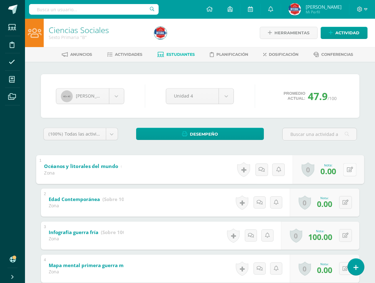
click at [345, 171] on button at bounding box center [349, 169] width 13 height 13
type input "60"
click at [349, 204] on button at bounding box center [345, 202] width 13 height 13
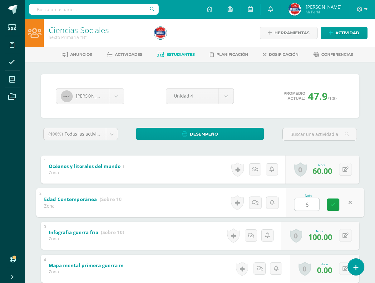
type input "60"
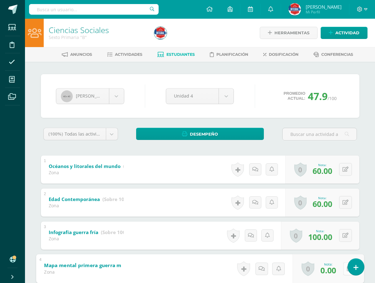
click at [341, 268] on div "0 [GEOGRAPHIC_DATA] Logros obtenidos Aún no hay logros agregados Nota: 0.00" at bounding box center [327, 268] width 71 height 29
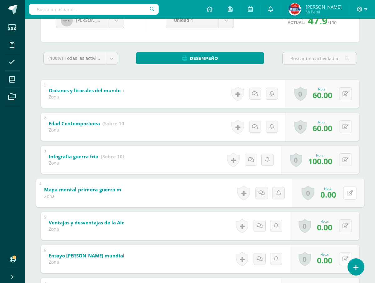
scroll to position [94, 0]
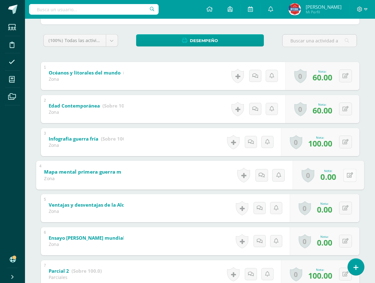
click at [346, 177] on icon at bounding box center [349, 175] width 6 height 5
type input "60"
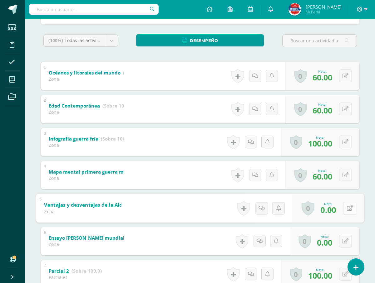
click at [347, 208] on icon at bounding box center [349, 208] width 6 height 5
type input "60"
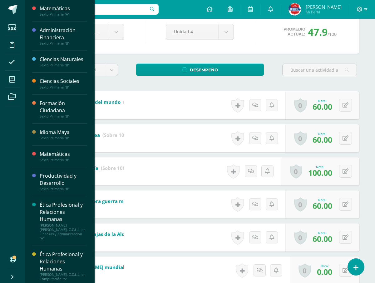
scroll to position [62, 0]
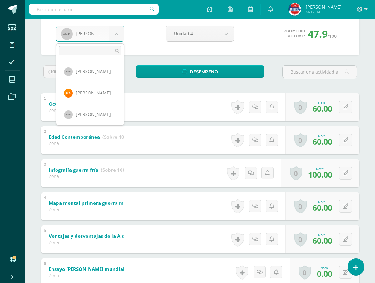
click at [120, 35] on body "Estudiantes Disciplina Asistencia Mis cursos Archivos Soporte Ayuda Reportar un…" at bounding box center [187, 183] width 375 height 490
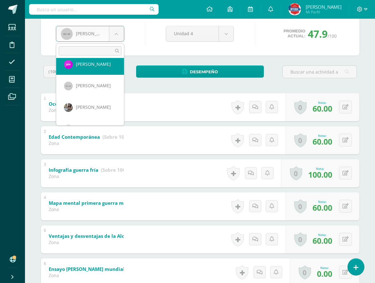
scroll to position [326, 0]
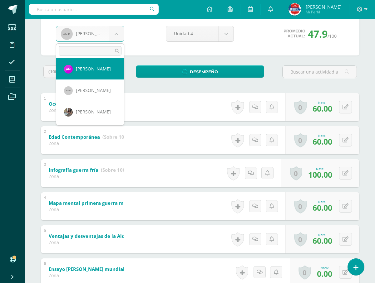
select select "2587"
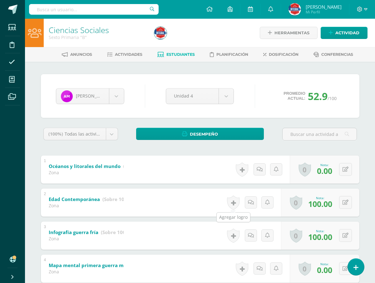
scroll to position [31, 0]
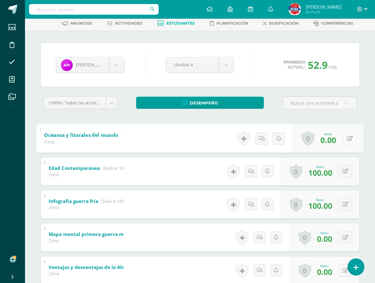
click at [343, 141] on button at bounding box center [349, 138] width 13 height 13
type input "60"
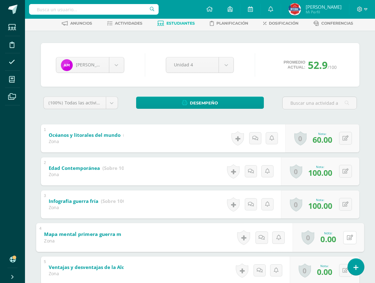
click at [342, 239] on div "0 [GEOGRAPHIC_DATA] Logros obtenidos Aún no hay logros agregados Nota: 0.00" at bounding box center [327, 237] width 71 height 29
click at [346, 240] on button at bounding box center [349, 237] width 13 height 13
type input "60"
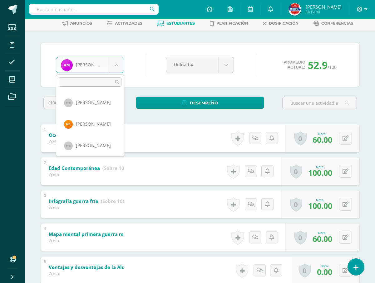
click at [115, 65] on body "Estudiantes Disciplina Asistencia Mis cursos Archivos Soporte Ayuda Reportar un…" at bounding box center [187, 214] width 375 height 490
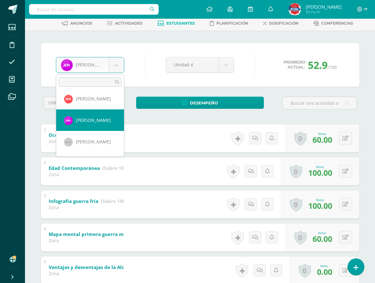
scroll to position [342, 0]
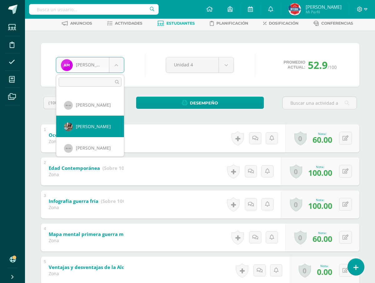
select select "893"
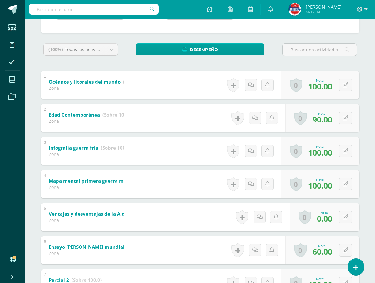
scroll to position [94, 0]
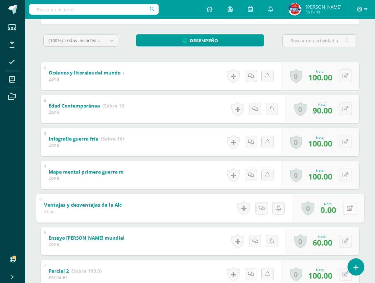
click at [341, 208] on div "0 [GEOGRAPHIC_DATA] Logros obtenidos Aún no hay logros agregados Nota: 0.00" at bounding box center [327, 208] width 71 height 29
click at [350, 209] on icon at bounding box center [349, 208] width 6 height 5
type input "60"
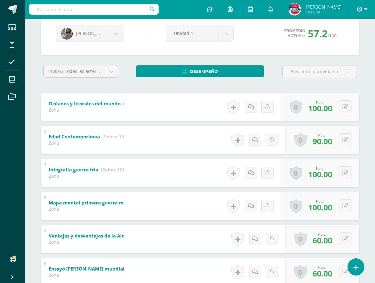
scroll to position [62, 0]
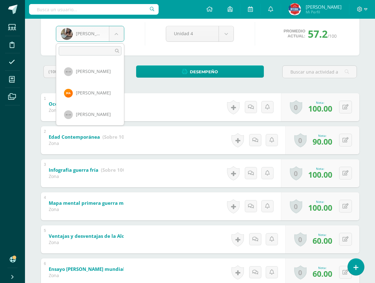
click at [118, 38] on body "Estudiantes Disciplina Asistencia Mis cursos Archivos Soporte Ayuda Reportar un…" at bounding box center [187, 183] width 375 height 490
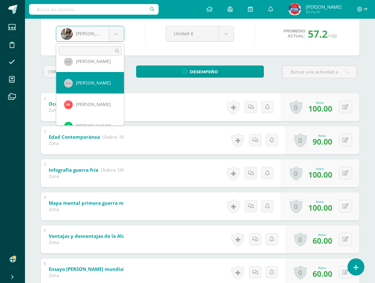
select select "896"
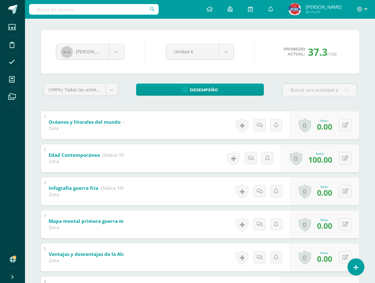
scroll to position [125, 0]
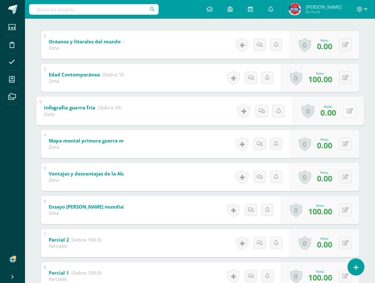
click at [346, 115] on button at bounding box center [349, 111] width 13 height 13
type input "60"
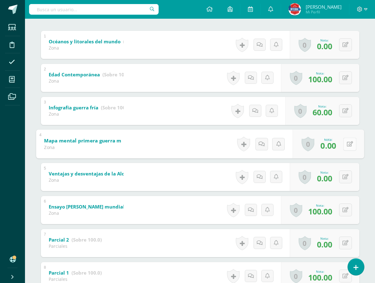
click at [342, 145] on div "0 Logros Logros obtenidos Aún no hay logros agregados Nota: 0.00" at bounding box center [327, 144] width 71 height 29
click at [346, 145] on button at bounding box center [349, 144] width 13 height 13
type input "60"
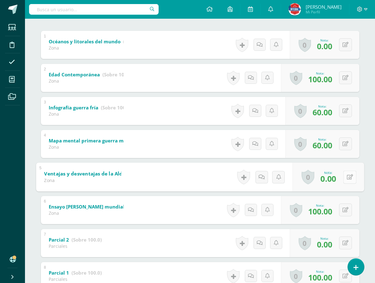
click at [344, 175] on button at bounding box center [349, 177] width 13 height 13
type input "60"
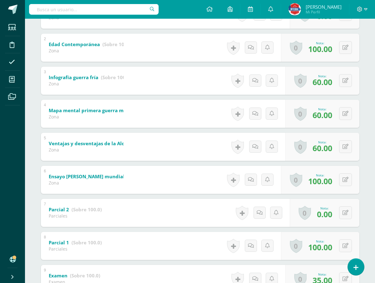
scroll to position [207, 0]
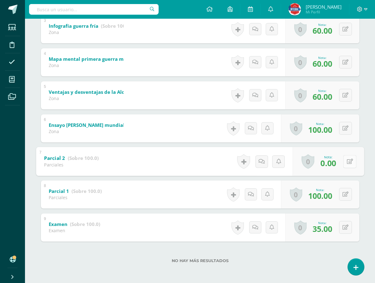
click at [346, 160] on button at bounding box center [349, 161] width 13 height 13
type input "7"
type input "100"
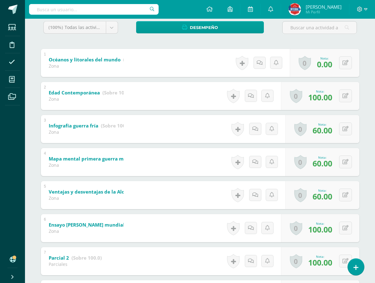
scroll to position [82, 0]
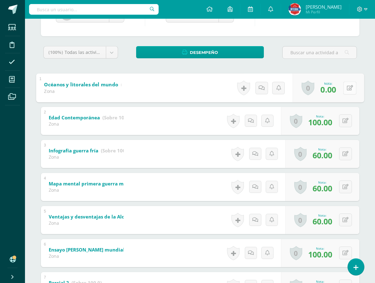
click at [348, 91] on button at bounding box center [349, 87] width 13 height 13
type input "60"
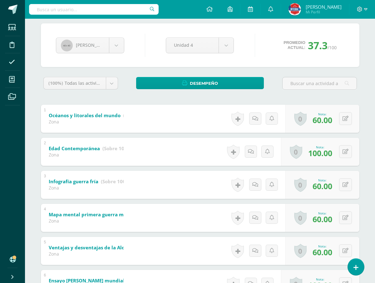
scroll to position [51, 0]
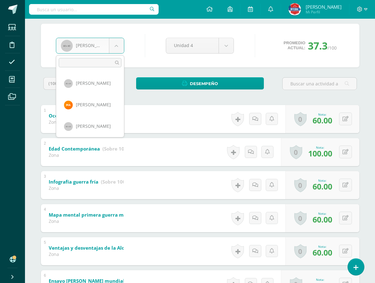
click at [117, 40] on body "Estudiantes Disciplina Asistencia Mis cursos Archivos Soporte Ayuda Reportar un…" at bounding box center [187, 194] width 375 height 490
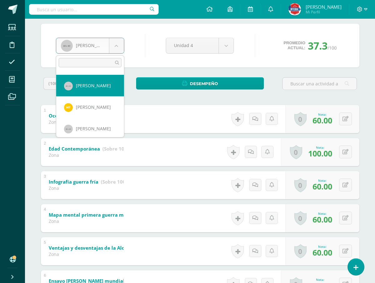
select select "1690"
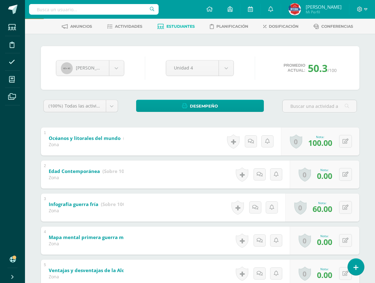
scroll to position [62, 0]
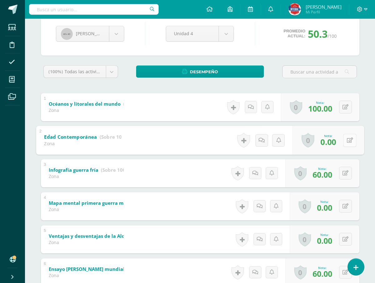
click at [344, 139] on button at bounding box center [349, 140] width 13 height 13
type input "60"
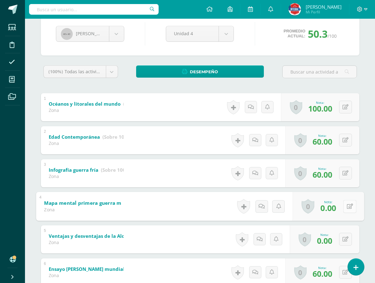
click at [346, 204] on icon at bounding box center [349, 206] width 6 height 5
type input "60"
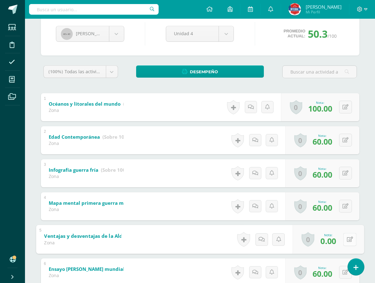
click at [348, 239] on icon at bounding box center [349, 239] width 6 height 5
type input "60"
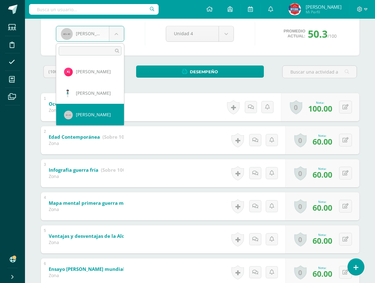
click at [113, 34] on body "Estudiantes Disciplina Asistencia Mis cursos Archivos Soporte Ayuda Reportar un…" at bounding box center [187, 183] width 375 height 490
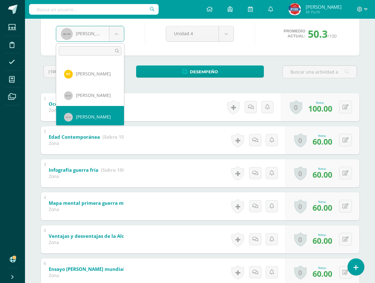
scroll to position [538, 0]
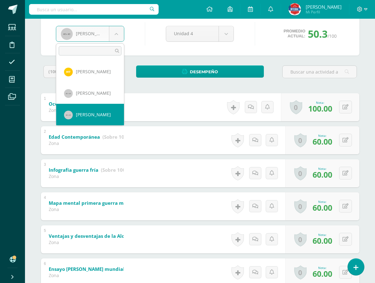
select select "898"
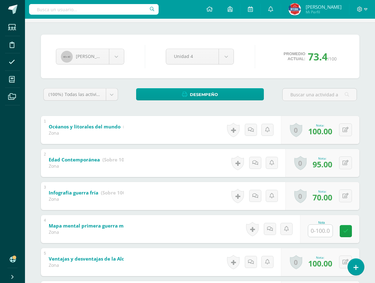
scroll to position [94, 0]
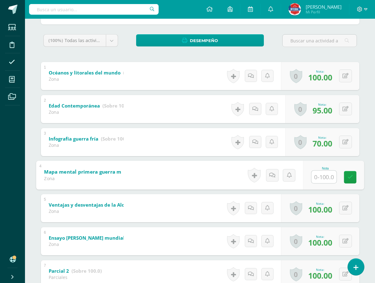
click at [318, 180] on input "text" at bounding box center [323, 177] width 25 height 12
type input "60"
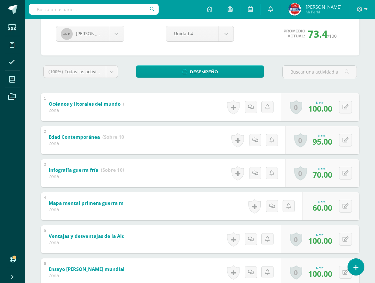
scroll to position [0, 0]
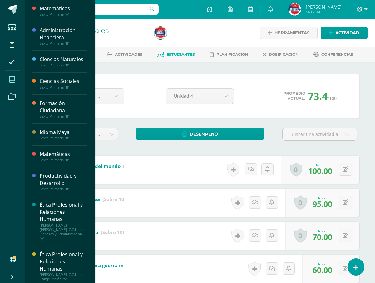
click at [8, 75] on span at bounding box center [12, 79] width 14 height 14
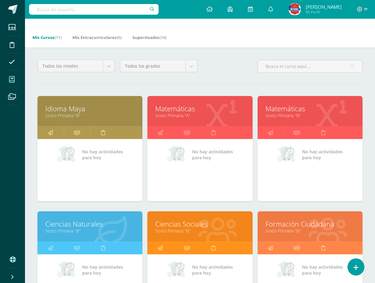
scroll to position [31, 0]
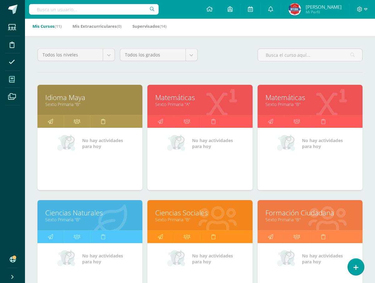
click at [284, 212] on link "Formación Ciudadana" at bounding box center [309, 213] width 89 height 10
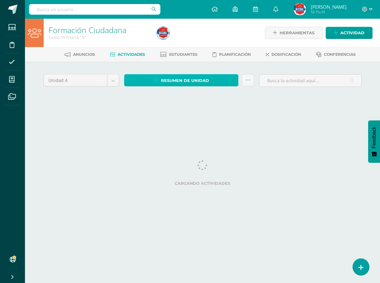
click at [171, 79] on span "Resumen de unidad" at bounding box center [185, 81] width 48 height 12
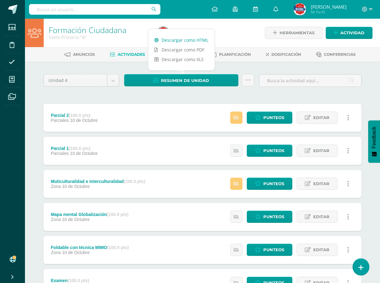
click at [181, 37] on link "Descargar como HTML" at bounding box center [181, 40] width 66 height 10
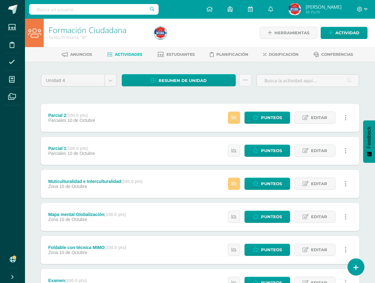
click at [114, 62] on div "Unidad 4 Unidad 1 Unidad 2 Unidad 3 Unidad 4 Resumen de unidad Subir actividade…" at bounding box center [199, 250] width 343 height 376
click at [179, 56] on span "Estudiantes" at bounding box center [180, 54] width 28 height 5
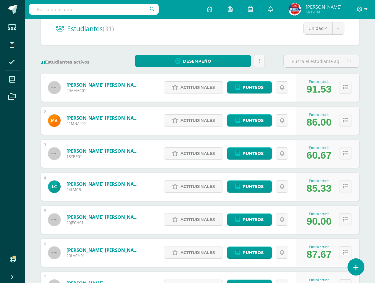
scroll to position [62, 0]
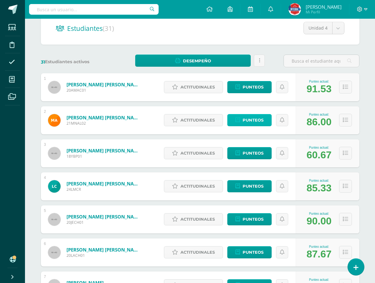
click at [262, 125] on span "Punteos" at bounding box center [253, 121] width 21 height 12
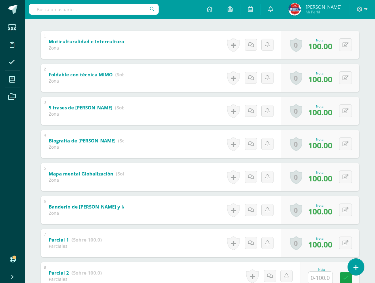
scroll to position [207, 0]
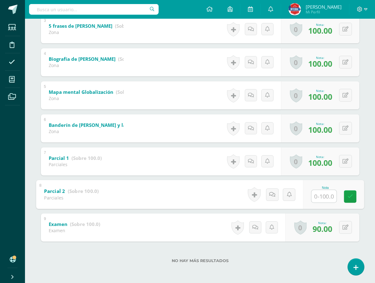
click at [330, 195] on input "text" at bounding box center [323, 196] width 25 height 12
type input "100"
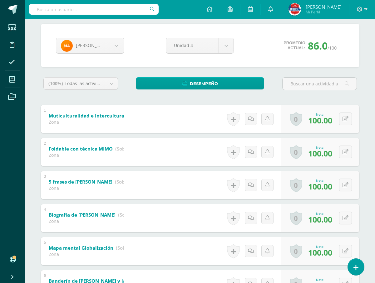
scroll to position [0, 0]
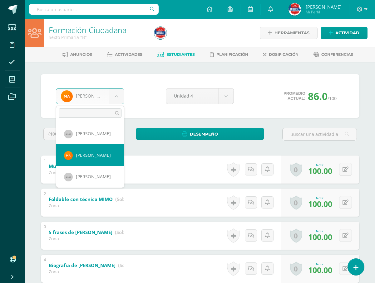
click at [115, 97] on body "Estudiantes Disciplina Asistencia Mis cursos Archivos Soporte Ayuda Reportar un…" at bounding box center [187, 245] width 375 height 490
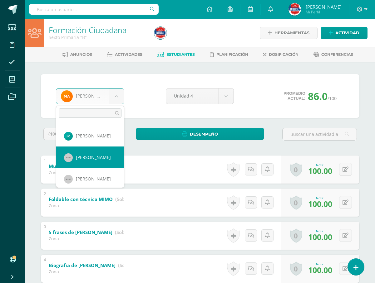
scroll to position [31, 0]
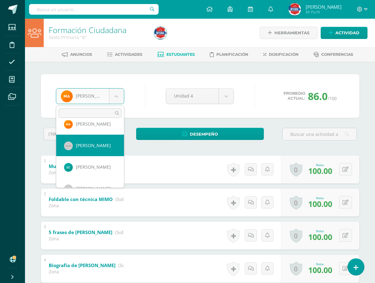
select select "872"
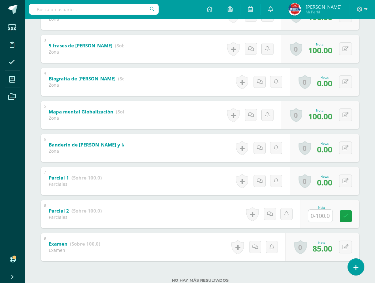
scroll to position [187, 0]
click at [313, 215] on input "text" at bounding box center [323, 215] width 25 height 12
type input "100"
click at [345, 186] on button at bounding box center [349, 180] width 13 height 13
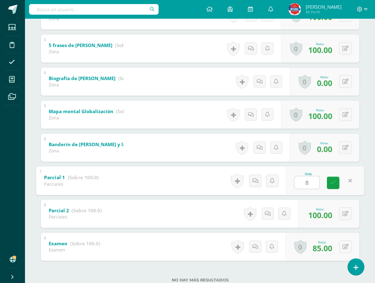
type input "80"
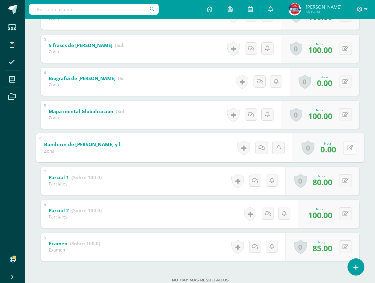
click at [349, 150] on button at bounding box center [349, 147] width 13 height 13
type input "80"
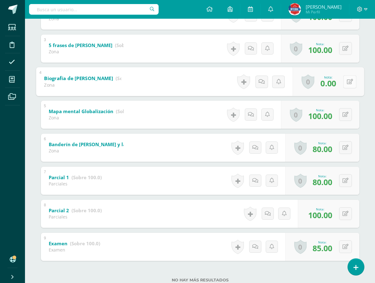
click at [346, 81] on button at bounding box center [349, 81] width 13 height 13
type input "80"
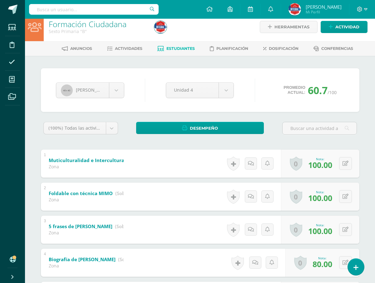
scroll to position [0, 0]
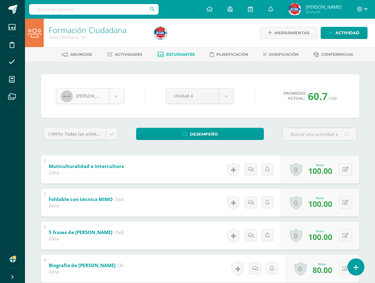
click at [114, 97] on body "Estudiantes Disciplina Asistencia Mis cursos Archivos Soporte Ayuda Reportar un…" at bounding box center [187, 245] width 375 height 490
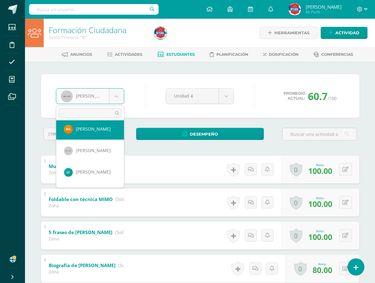
scroll to position [94, 0]
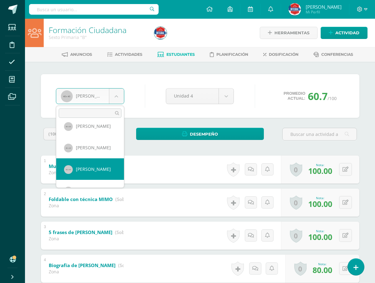
select select "1677"
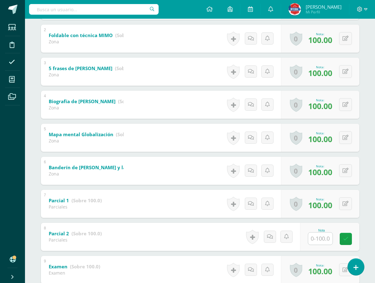
scroll to position [207, 0]
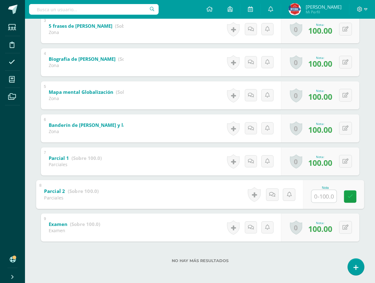
click at [329, 194] on input "text" at bounding box center [323, 196] width 25 height 12
type input "100"
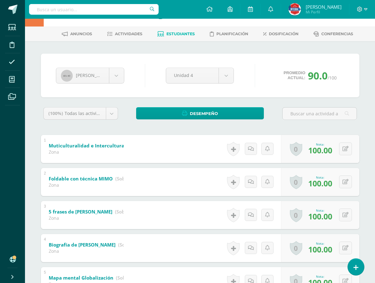
scroll to position [19, 0]
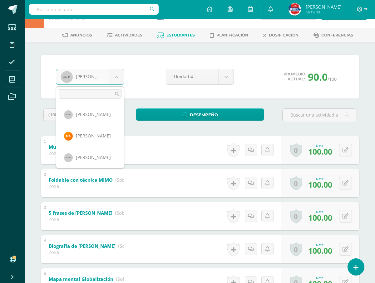
click at [117, 82] on body "Estudiantes Disciplina Asistencia Mis cursos Archivos Soporte Ayuda Reportar un…" at bounding box center [187, 226] width 375 height 490
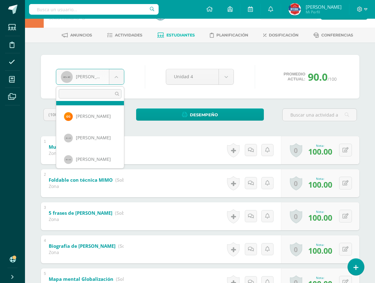
scroll to position [254, 0]
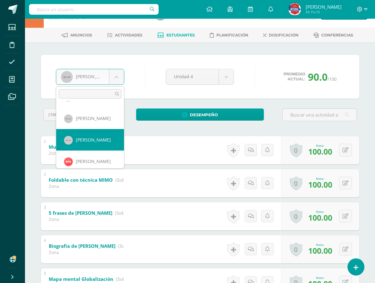
select select "1687"
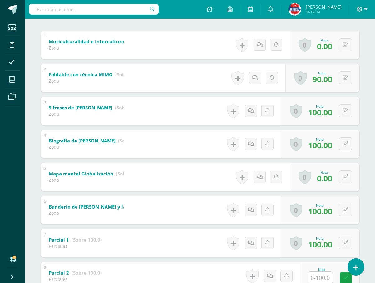
scroll to position [207, 0]
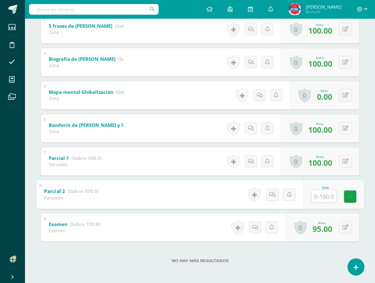
click at [322, 198] on input "text" at bounding box center [323, 196] width 25 height 12
type input "60"
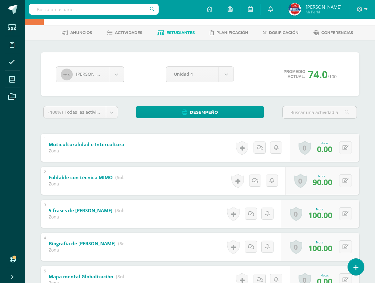
scroll to position [19, 0]
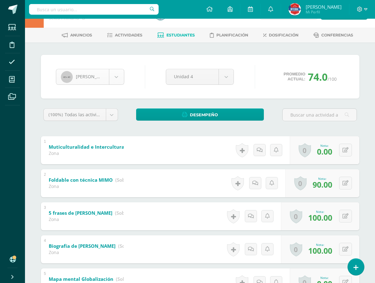
click at [115, 77] on body "Estudiantes Disciplina Asistencia Mis cursos Archivos Soporte Ayuda Reportar un…" at bounding box center [187, 226] width 375 height 490
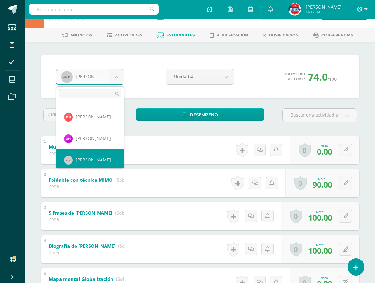
scroll to position [301, 0]
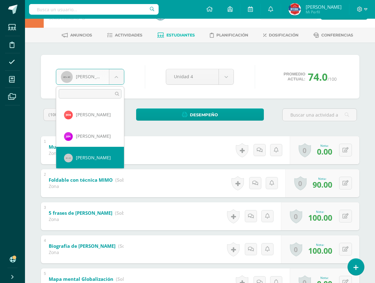
select select "1681"
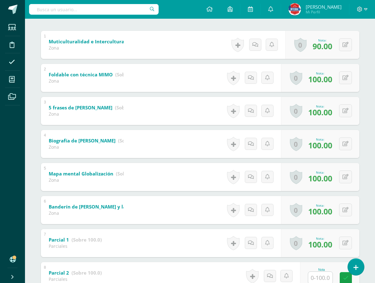
scroll to position [207, 0]
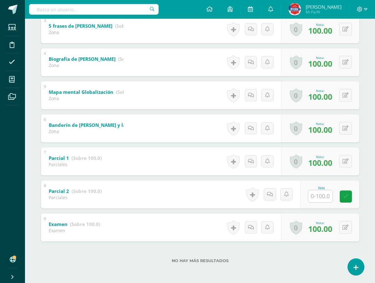
click at [321, 196] on input "text" at bounding box center [320, 196] width 24 height 12
type input "100"
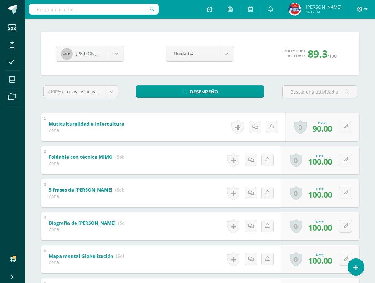
scroll to position [0, 0]
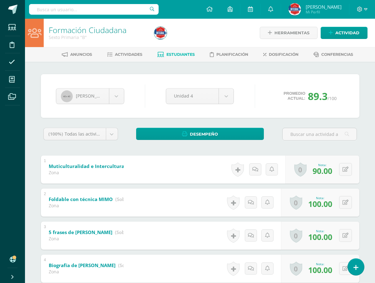
click at [118, 104] on div "[PERSON_NAME] [PERSON_NAME] [PERSON_NAME] [PERSON_NAME] [PERSON_NAME] [PERSON_N…" at bounding box center [199, 96] width 293 height 24
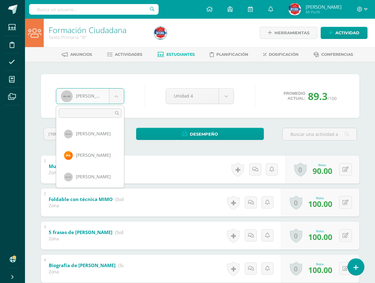
click at [118, 100] on body "Estudiantes Disciplina Asistencia Mis cursos Archivos Soporte Ayuda Reportar un…" at bounding box center [187, 245] width 375 height 490
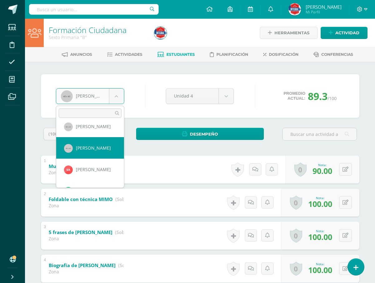
scroll to position [390, 0]
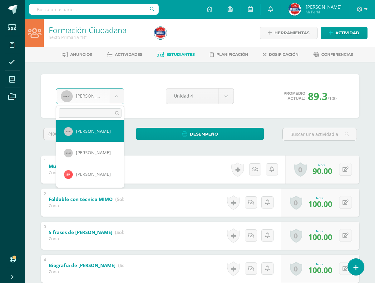
select select "881"
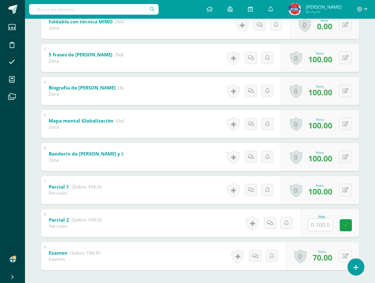
scroll to position [207, 0]
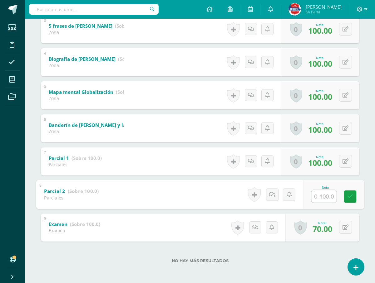
click at [316, 194] on input "text" at bounding box center [323, 196] width 25 height 12
type input "60"
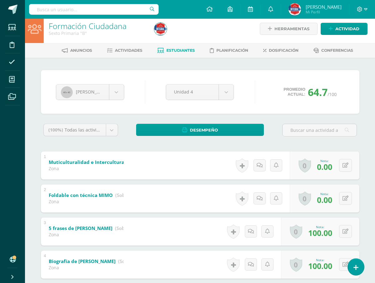
scroll to position [0, 0]
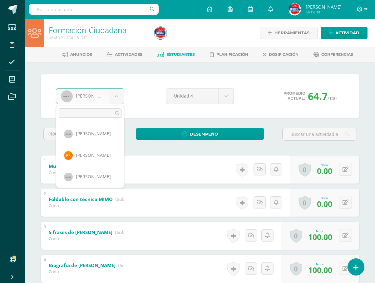
click at [113, 94] on body "Estudiantes Disciplina Asistencia Mis cursos Archivos Soporte Ayuda Reportar un…" at bounding box center [187, 245] width 375 height 490
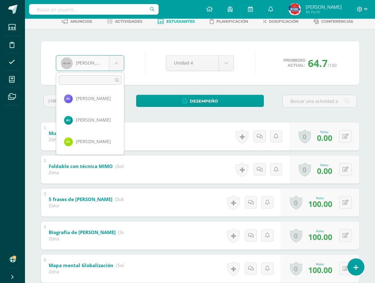
scroll to position [31, 0]
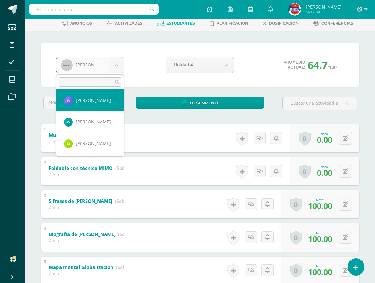
select select "2760"
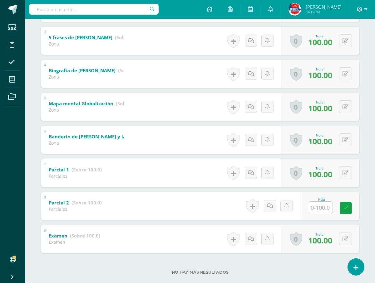
scroll to position [207, 0]
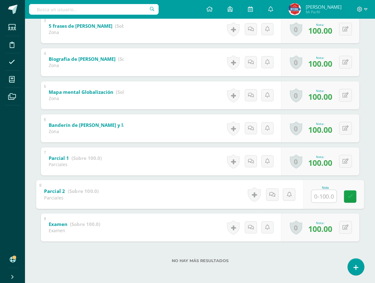
click at [329, 199] on input "text" at bounding box center [323, 196] width 25 height 12
type input "100"
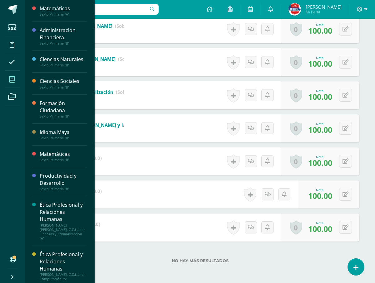
click at [17, 81] on span at bounding box center [12, 79] width 14 height 14
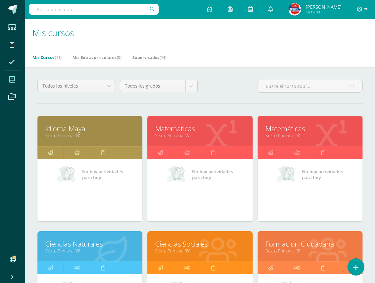
scroll to position [156, 0]
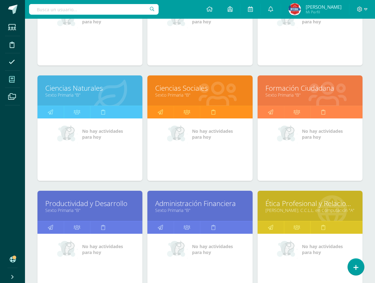
click at [83, 207] on link "Productividad y Desarrollo" at bounding box center [89, 204] width 89 height 10
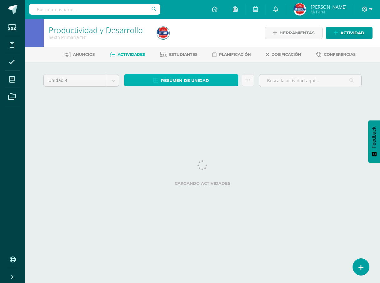
click at [188, 80] on span "Resumen de unidad" at bounding box center [185, 81] width 48 height 12
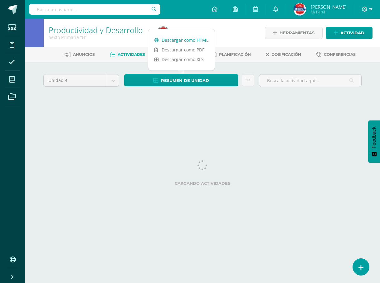
click at [193, 40] on link "Descargar como HTML" at bounding box center [181, 40] width 66 height 10
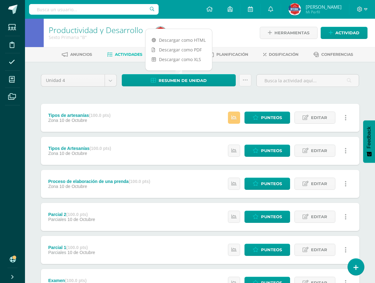
click at [224, 66] on div "Unidad 4 Unidad 1 Unidad 2 Unidad 3 Unidad 4 Resumen de unidad Subir actividade…" at bounding box center [199, 250] width 343 height 376
click at [180, 57] on link "Estudiantes" at bounding box center [175, 55] width 37 height 10
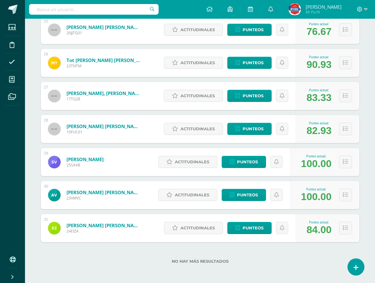
scroll to position [914, 0]
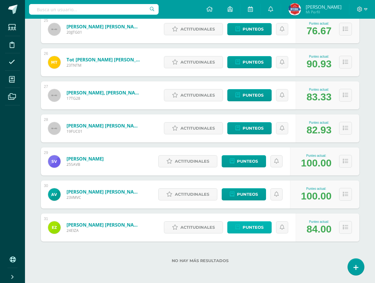
click at [245, 231] on span "Punteos" at bounding box center [253, 228] width 21 height 12
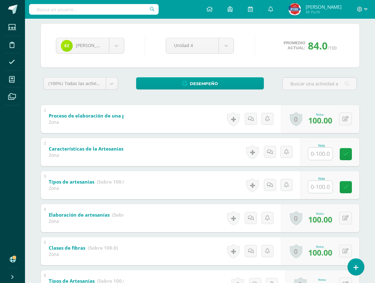
scroll to position [125, 0]
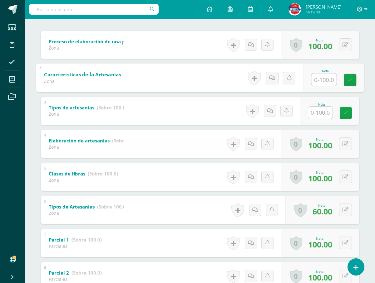
click at [328, 81] on input "text" at bounding box center [323, 79] width 25 height 12
type input "100"
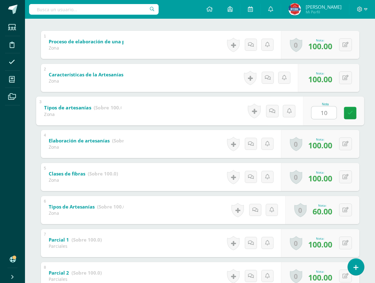
type input "100"
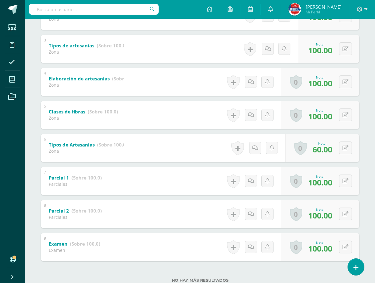
scroll to position [82, 0]
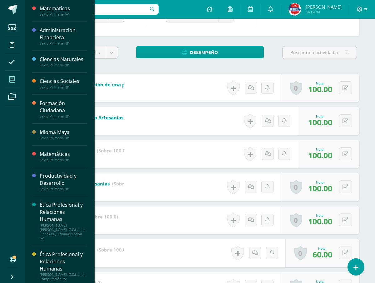
click at [11, 78] on icon at bounding box center [12, 79] width 6 height 6
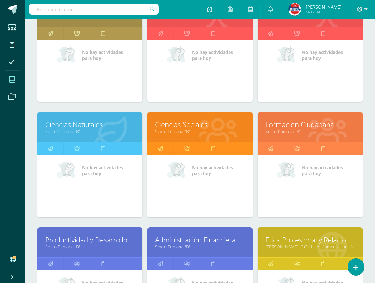
scroll to position [187, 0]
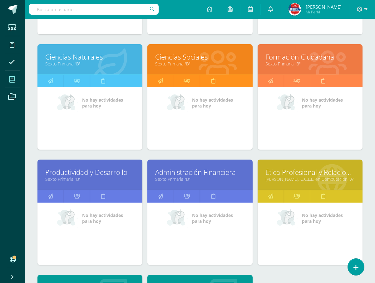
click at [177, 173] on link "Administración Financiera" at bounding box center [199, 173] width 89 height 10
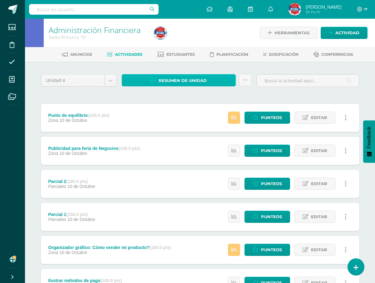
click at [177, 78] on span "Resumen de unidad" at bounding box center [183, 81] width 48 height 12
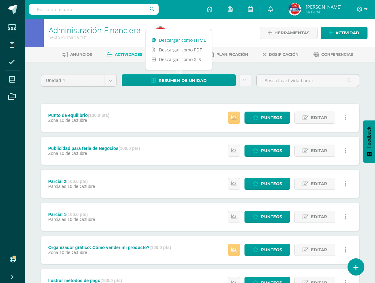
click at [196, 40] on link "Descargar como HTML" at bounding box center [178, 40] width 66 height 10
